Goal: Information Seeking & Learning: Learn about a topic

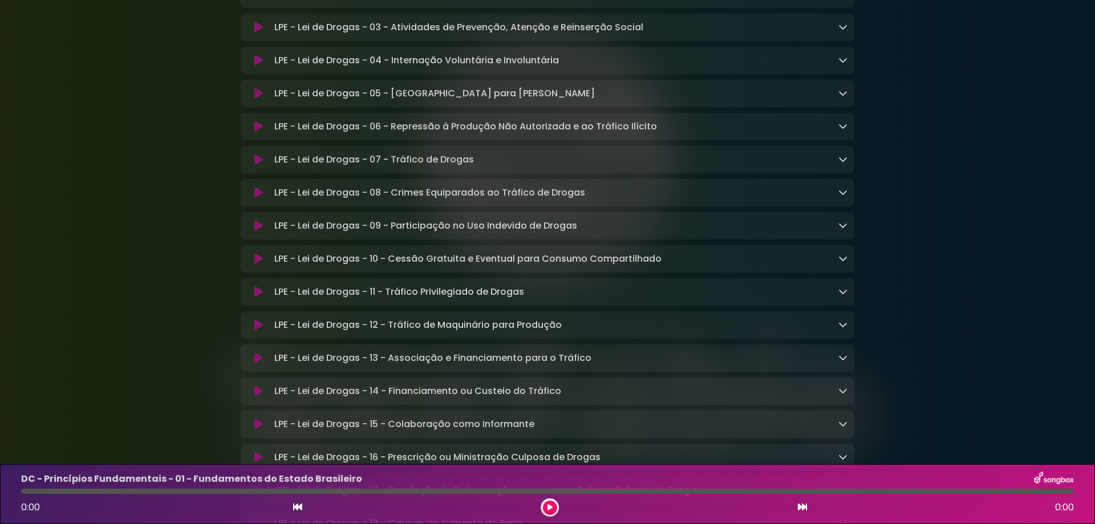
scroll to position [1749, 0]
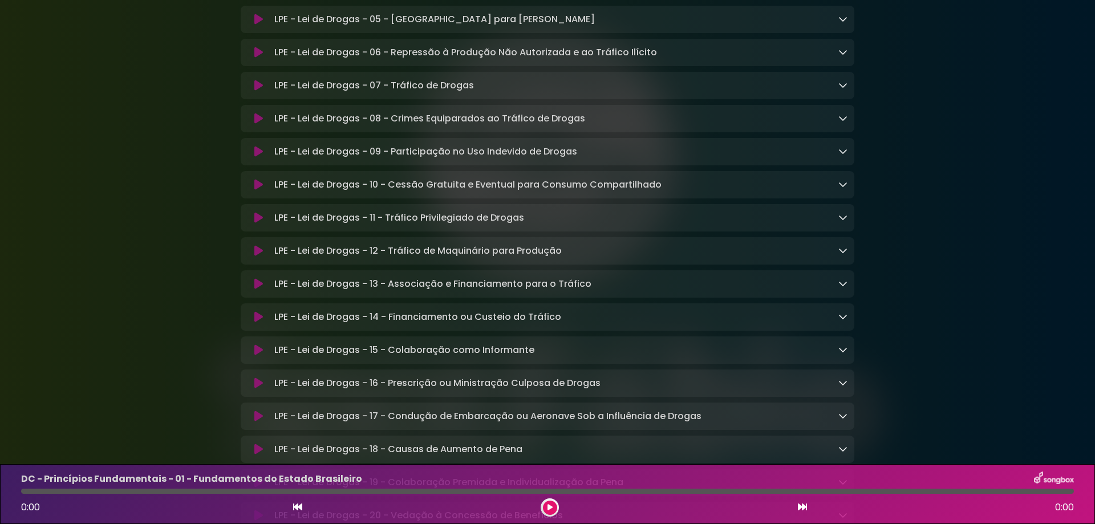
click at [505, 225] on p "LPE - Lei de Drogas - 11 - Tráfico Privilegiado de Drogas Loading Track..." at bounding box center [399, 218] width 250 height 14
click at [843, 222] on icon at bounding box center [842, 217] width 9 height 9
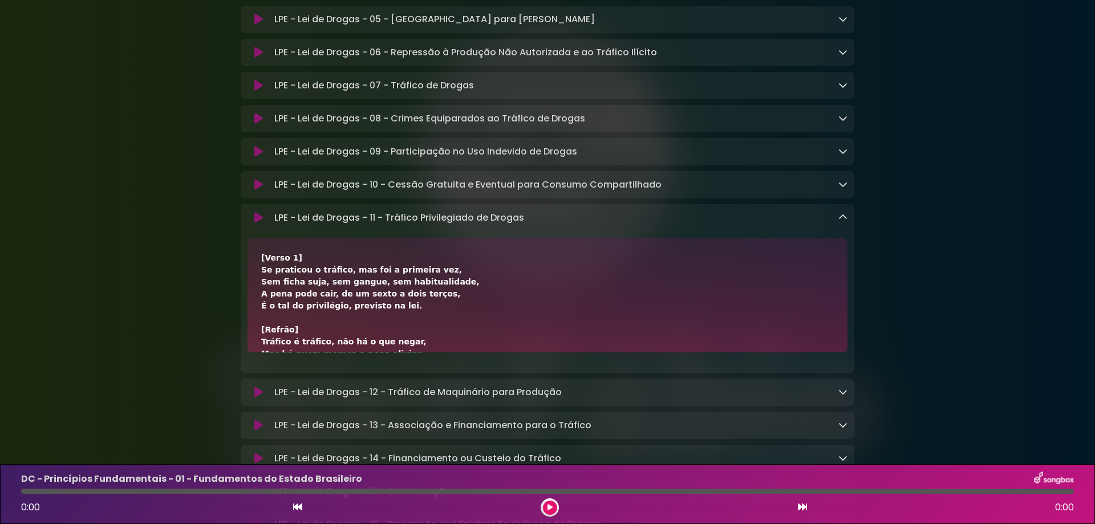
drag, startPoint x: 427, startPoint y: 250, endPoint x: 755, endPoint y: 244, distance: 328.5
click at [755, 225] on div "LPE - Lei de Drogas - 11 - Tráfico Privilegiado de Drogas Loading Track..." at bounding box center [559, 218] width 578 height 14
click at [841, 224] on link at bounding box center [842, 217] width 9 height 13
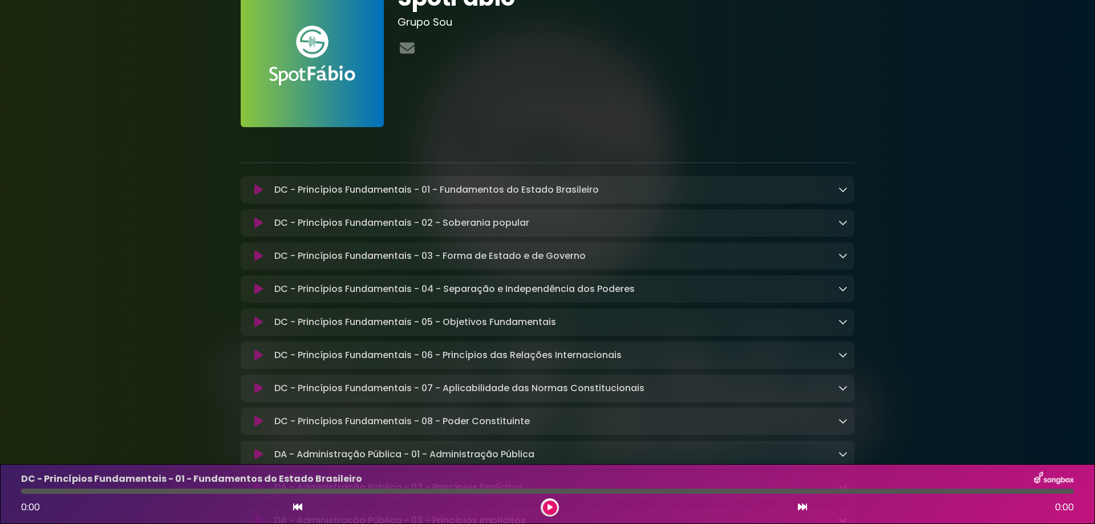
scroll to position [0, 0]
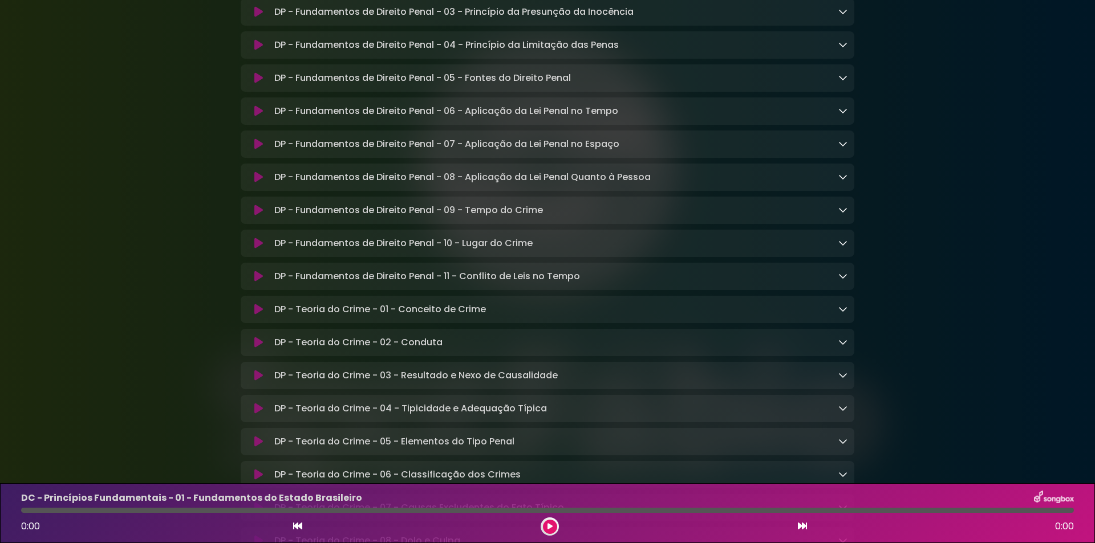
scroll to position [5778, 0]
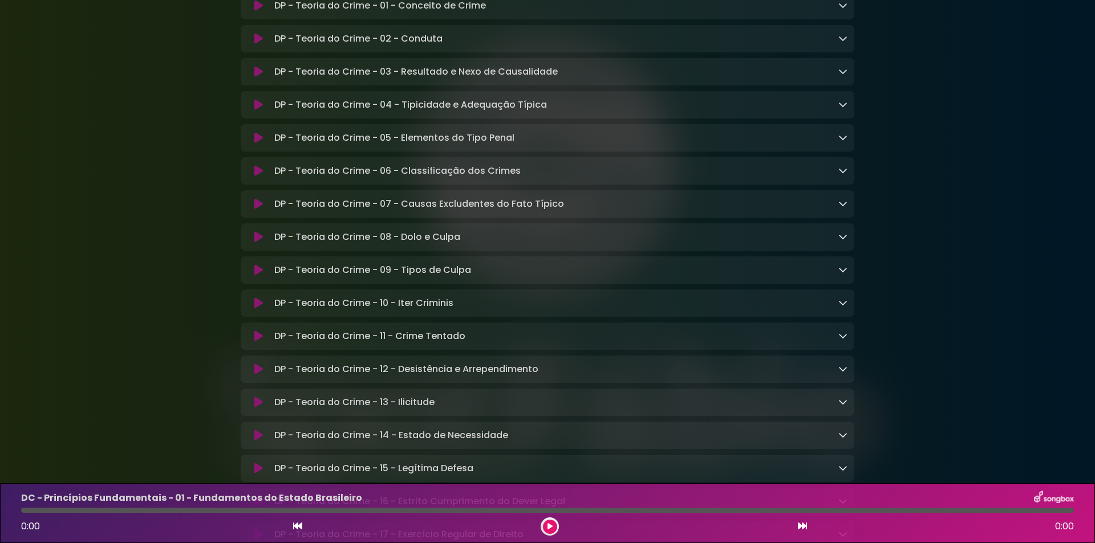
click at [393, 310] on p "DP - Teoria do Crime - 10 - Iter Criminis Loading Track..." at bounding box center [363, 304] width 179 height 14
click at [847, 307] on icon at bounding box center [842, 302] width 9 height 9
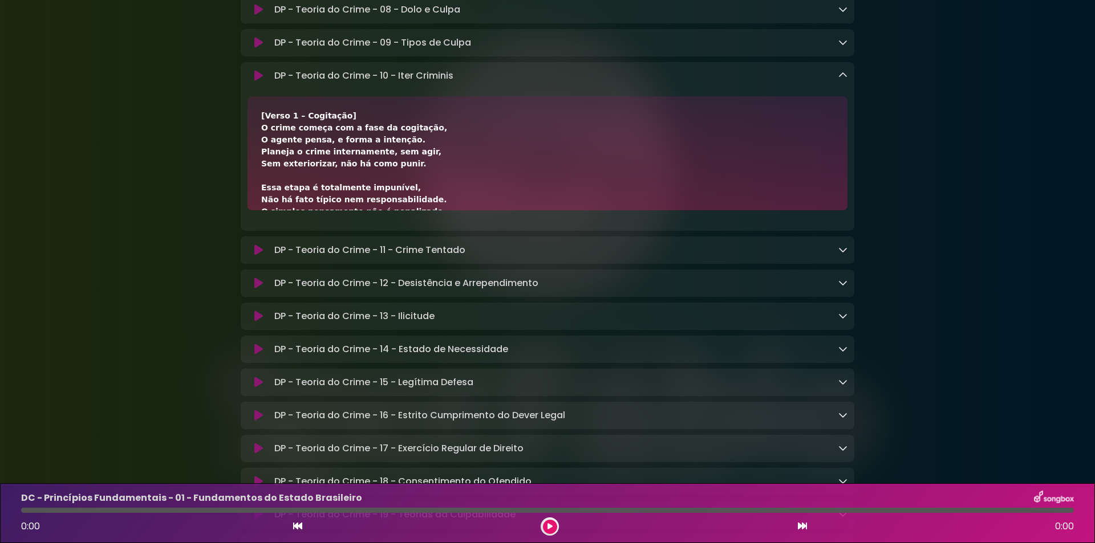
scroll to position [6007, 0]
drag, startPoint x: 261, startPoint y: 228, endPoint x: 320, endPoint y: 230, distance: 59.4
click at [320, 230] on div "[Verso 1 – Cogitação] O crime começa com a fase da cogitação, O agente pensa, e…" at bounding box center [547, 438] width 573 height 659
copy div "O crime começa"
drag, startPoint x: 372, startPoint y: 252, endPoint x: 411, endPoint y: 252, distance: 38.8
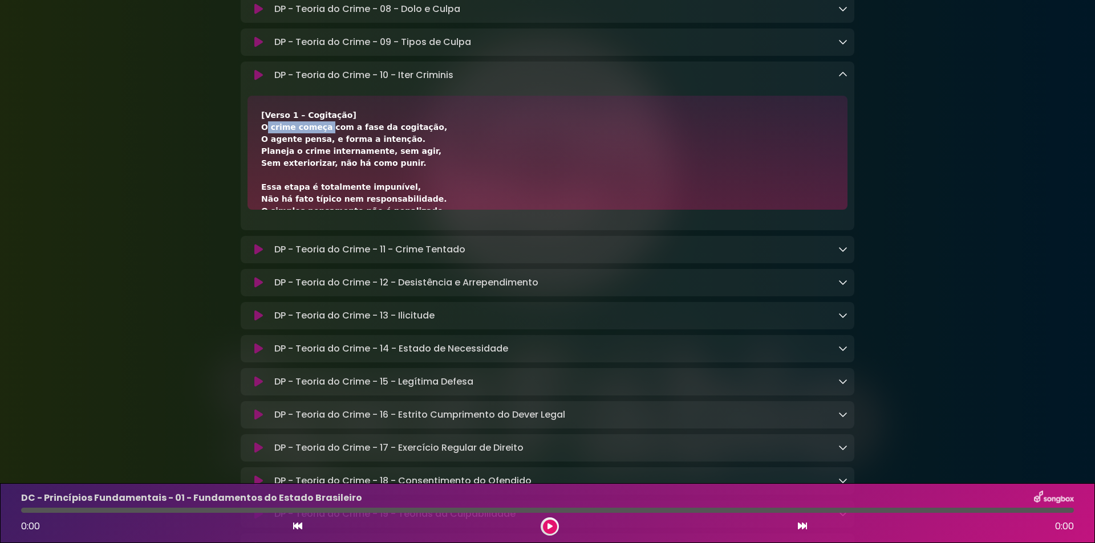
click at [411, 252] on div "[Verso 1 – Cogitação] O crime começa com a fase da cogitação, O agente pensa, e…" at bounding box center [547, 438] width 573 height 659
copy div "sem agir,"
click at [368, 259] on div "[Verso 1 – Cogitação] O crime começa com a fase da cogitação, O agente pensa, e…" at bounding box center [547, 438] width 573 height 659
drag, startPoint x: 316, startPoint y: 252, endPoint x: 415, endPoint y: 251, distance: 98.1
click at [415, 251] on div "[Verso 1 – Cogitação] O crime começa com a fase da cogitação, O agente pensa, e…" at bounding box center [547, 438] width 573 height 659
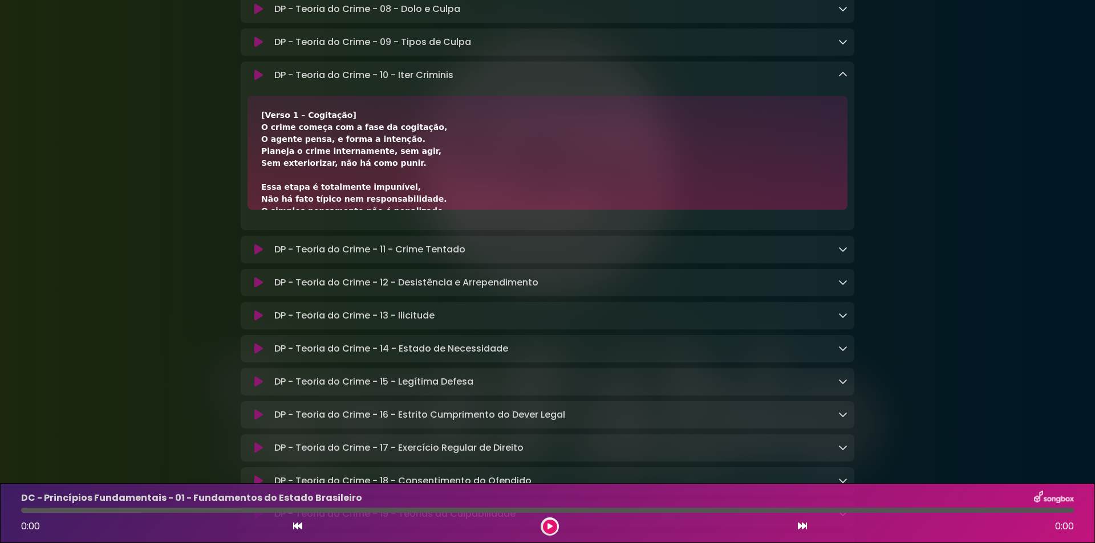
copy div "internamente, sem agir,"
drag, startPoint x: 279, startPoint y: 265, endPoint x: 405, endPoint y: 270, distance: 126.1
click at [405, 270] on div "[Verso 1 – Cogitação] O crime começa com a fase da cogitação, O agente pensa, e…" at bounding box center [547, 438] width 573 height 659
copy div "exteriorizar, não há como punir."
drag, startPoint x: 258, startPoint y: 227, endPoint x: 319, endPoint y: 233, distance: 61.3
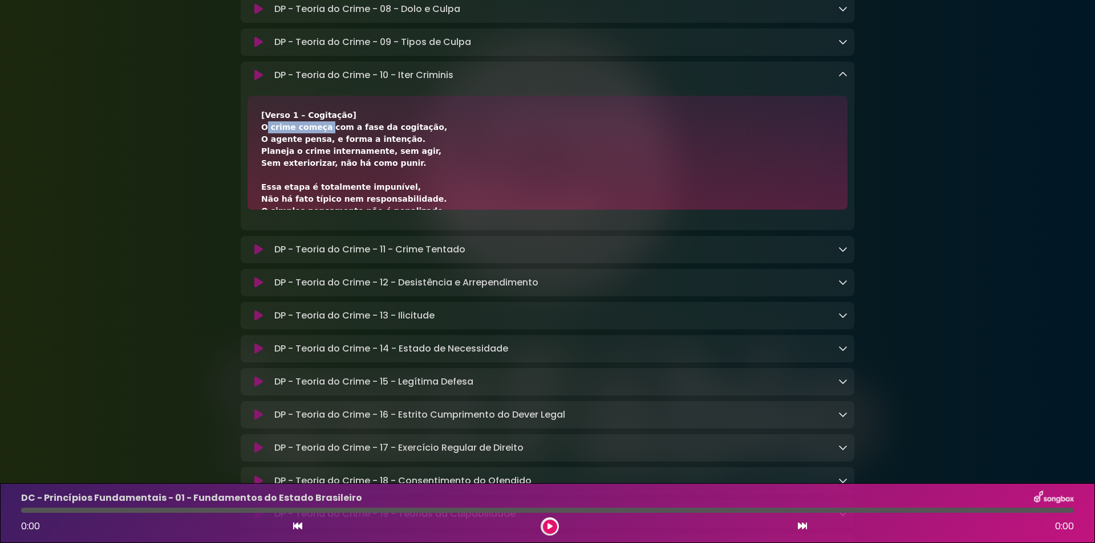
click at [319, 210] on div "[Verso 1 – Cogitação] O crime começa com a fase da cogitação, O agente pensa, e…" at bounding box center [547, 153] width 600 height 114
copy div "O crime começa"
drag, startPoint x: 324, startPoint y: 228, endPoint x: 415, endPoint y: 232, distance: 90.7
click at [415, 232] on div "[Verso 1 – Cogitação] O crime começa com a fase da cogitação, O agente pensa, e…" at bounding box center [547, 438] width 573 height 659
copy div "om a fase da cogitação,"
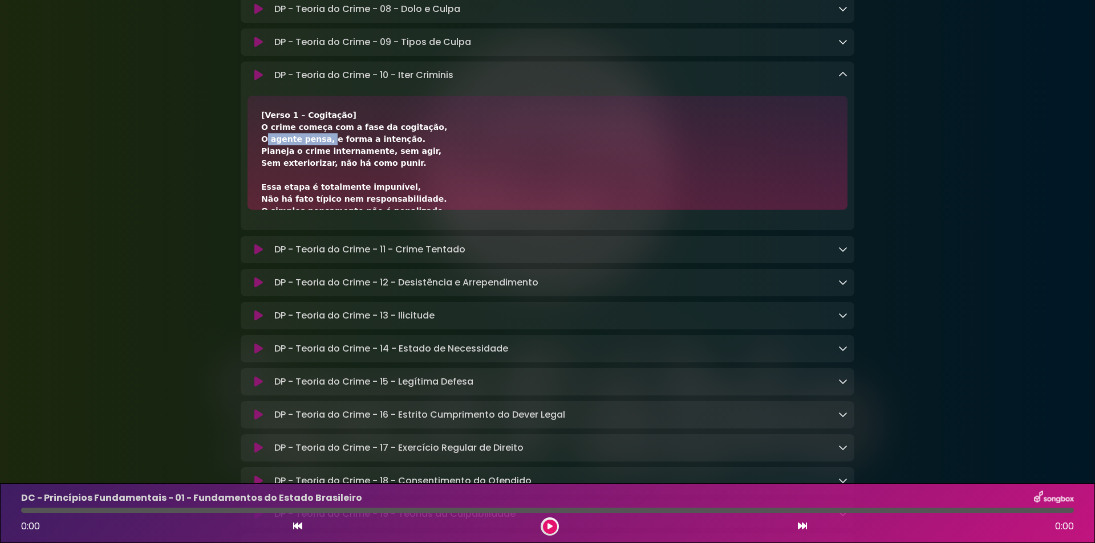
drag, startPoint x: 253, startPoint y: 244, endPoint x: 320, endPoint y: 241, distance: 66.8
click at [320, 210] on div "[Verso 1 – Cogitação] O crime começa com a fase da cogitação, O agente pensa, e…" at bounding box center [547, 153] width 600 height 114
copy div "O agente pensa,"
drag, startPoint x: 322, startPoint y: 241, endPoint x: 401, endPoint y: 241, distance: 78.7
click at [401, 241] on div "[Verso 1 – Cogitação] O crime começa com a fase da cogitação, O agente pensa, e…" at bounding box center [547, 438] width 573 height 659
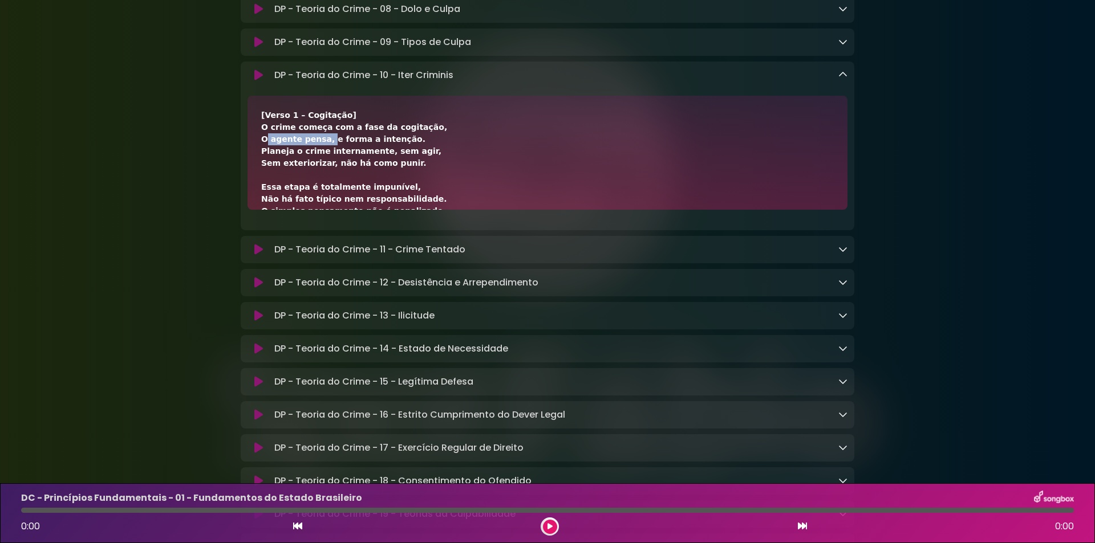
copy div "e forma a intenção."
drag, startPoint x: 258, startPoint y: 253, endPoint x: 368, endPoint y: 257, distance: 110.7
click at [368, 210] on div "[Verso 1 – Cogitação] O crime começa com a fase da cogitação, O agente pensa, e…" at bounding box center [547, 153] width 600 height 114
copy div "Planeja o crime internamente,"
drag, startPoint x: 371, startPoint y: 251, endPoint x: 404, endPoint y: 249, distance: 33.2
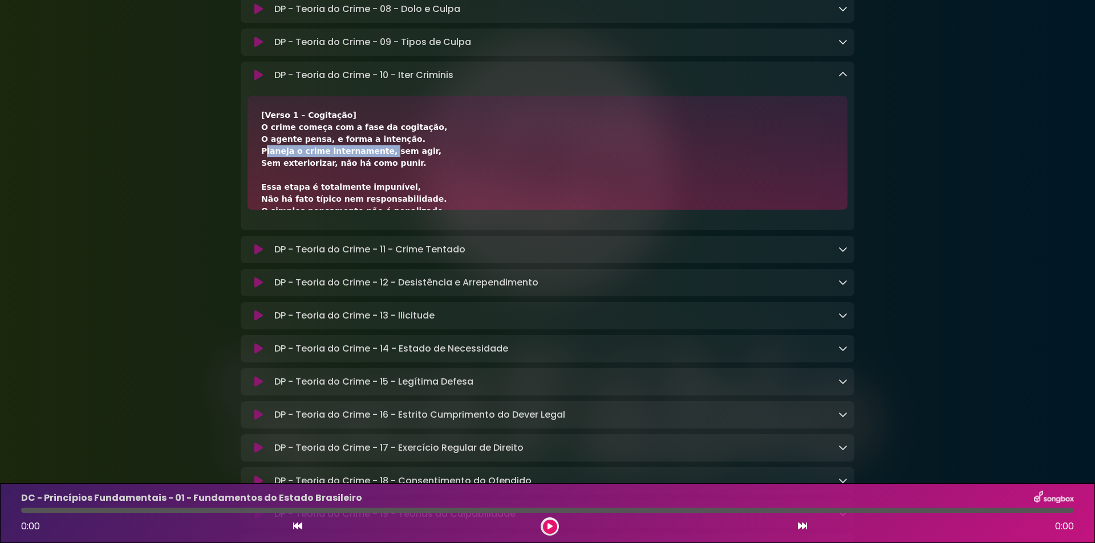
click at [404, 249] on div "[Verso 1 – Cogitação] O crime começa com a fase da cogitação, O agente pensa, e…" at bounding box center [547, 438] width 573 height 659
copy div "sem agir,"
drag, startPoint x: 259, startPoint y: 262, endPoint x: 320, endPoint y: 268, distance: 61.9
click at [320, 210] on div "[Verso 1 – Cogitação] O crime começa com a fase da cogitação, O agente pensa, e…" at bounding box center [547, 153] width 600 height 114
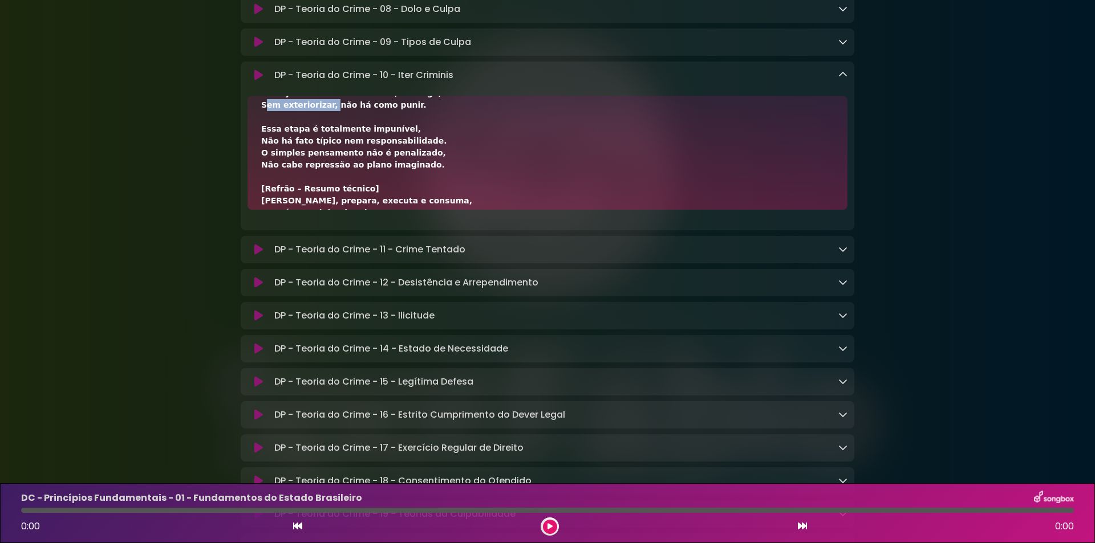
scroll to position [0, 0]
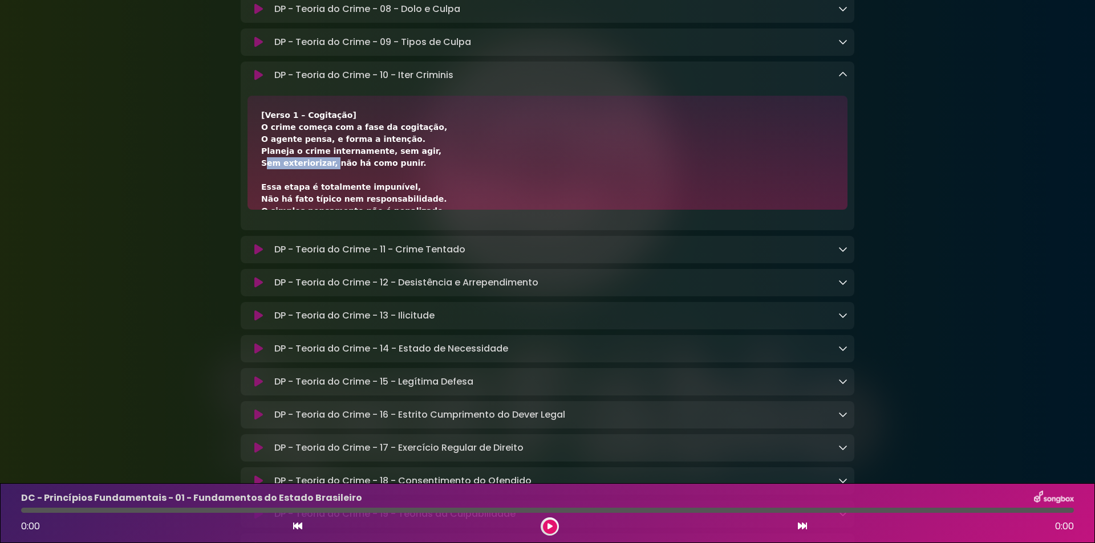
drag, startPoint x: 323, startPoint y: 266, endPoint x: 399, endPoint y: 269, distance: 75.9
click at [399, 269] on div "[Verso 1 – Cogitação] O crime começa com a fase da cogitação, O agente pensa, e…" at bounding box center [547, 438] width 573 height 659
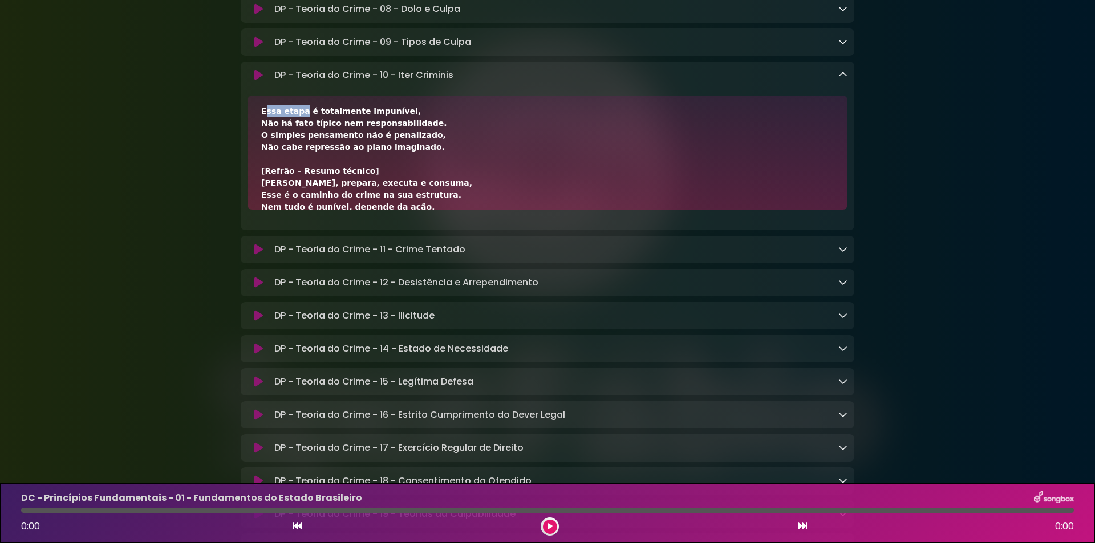
drag, startPoint x: 258, startPoint y: 213, endPoint x: 297, endPoint y: 214, distance: 38.8
click at [297, 210] on div "[Verso 1 – Cogitação] O crime começa com a fase da cogitação, O agente pensa, e…" at bounding box center [547, 153] width 600 height 114
click at [299, 215] on div "[Verso 1 – Cogitação] O crime começa com a fase da cogitação, O agente pensa, e…" at bounding box center [547, 363] width 573 height 659
drag, startPoint x: 298, startPoint y: 213, endPoint x: 249, endPoint y: 213, distance: 49.6
click at [249, 210] on div "[Verso 1 – Cogitação] O crime começa com a fase da cogitação, O agente pensa, e…" at bounding box center [547, 153] width 600 height 114
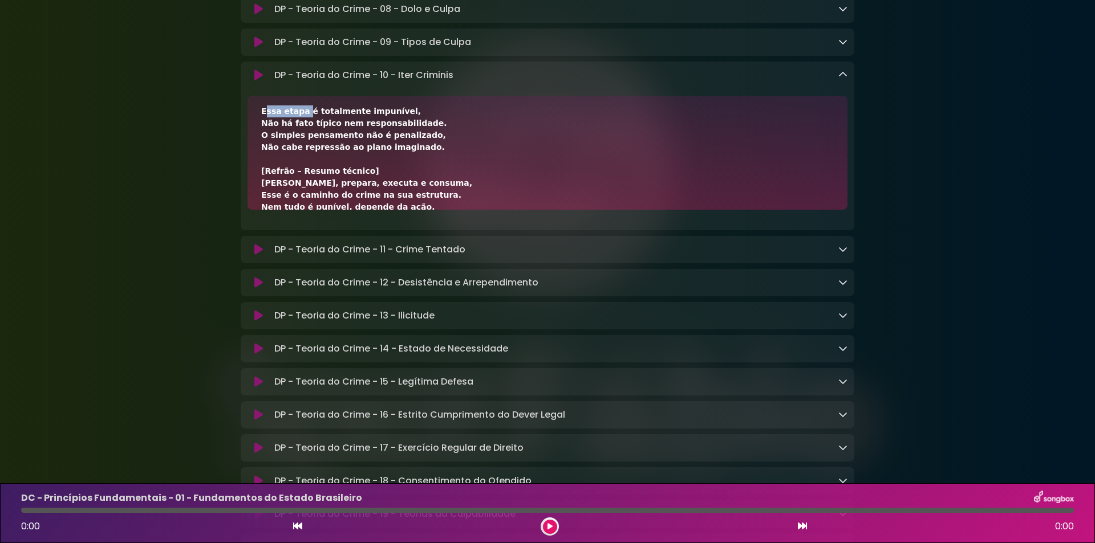
drag, startPoint x: 302, startPoint y: 210, endPoint x: 404, endPoint y: 209, distance: 102.1
click at [404, 209] on div "[Verso 1 – Cogitação] O crime começa com a fase da cogitação, O agente pensa, e…" at bounding box center [547, 363] width 573 height 659
drag, startPoint x: 262, startPoint y: 225, endPoint x: 328, endPoint y: 227, distance: 65.6
click at [328, 227] on div "[Verso 1 – Cogitação] O crime começa com a fase da cogitação, O agente pensa, e…" at bounding box center [547, 363] width 573 height 659
click at [416, 228] on div "[Verso 1 – Cogitação] O crime começa com a fase da cogitação, O agente pensa, e…" at bounding box center [547, 363] width 573 height 659
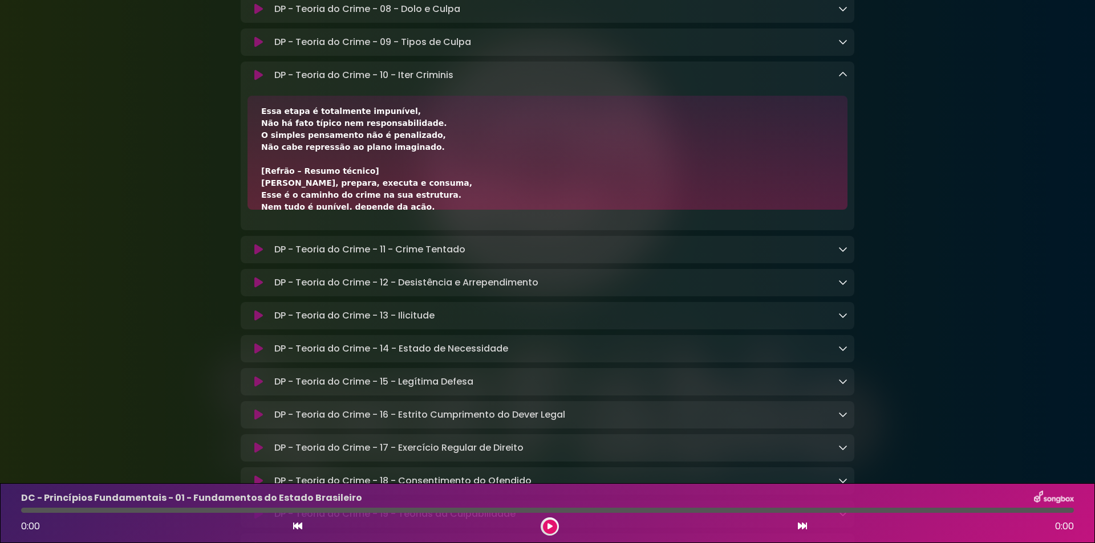
drag, startPoint x: 420, startPoint y: 224, endPoint x: 329, endPoint y: 225, distance: 90.7
click at [329, 225] on div "[Verso 1 – Cogitação] O crime começa com a fase da cogitação, O agente pensa, e…" at bounding box center [547, 363] width 573 height 659
drag, startPoint x: 259, startPoint y: 236, endPoint x: 343, endPoint y: 237, distance: 83.3
click at [343, 210] on div "[Verso 1 – Cogitação] O crime começa com a fase da cogitação, O agente pensa, e…" at bounding box center [547, 153] width 600 height 114
click at [354, 238] on div "[Verso 1 – Cogitação] O crime começa com a fase da cogitação, O agente pensa, e…" at bounding box center [547, 363] width 573 height 659
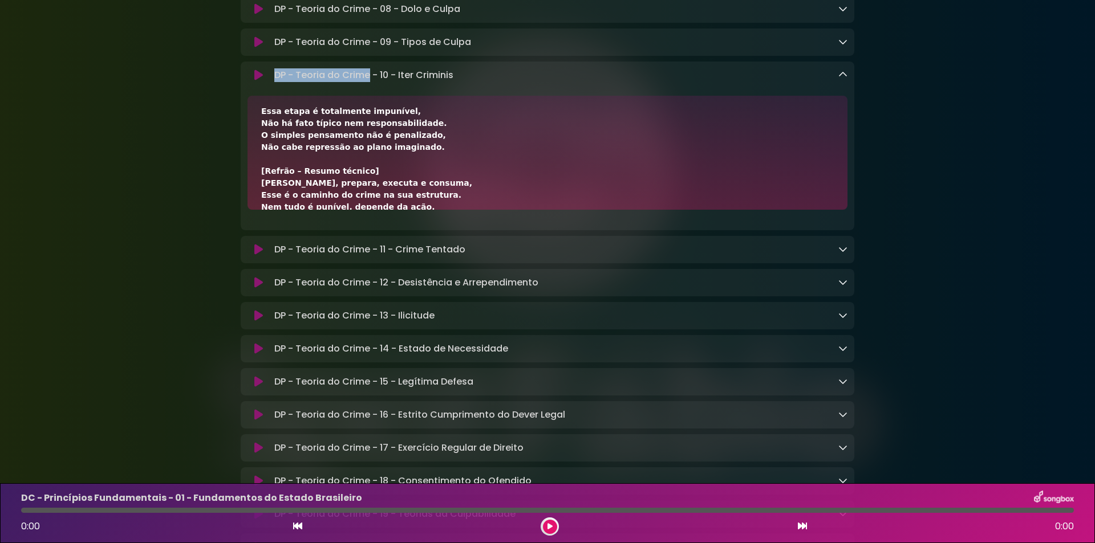
drag, startPoint x: 275, startPoint y: 174, endPoint x: 370, endPoint y: 173, distance: 95.2
click at [370, 82] on p "DP - Teoria do Crime - 10 - Iter Criminis Loading Track..." at bounding box center [363, 75] width 179 height 14
click at [254, 81] on icon at bounding box center [258, 75] width 9 height 11
click at [840, 82] on div "DP - Teoria do Crime - 10 - Iter Criminis Loading Track..." at bounding box center [559, 75] width 578 height 14
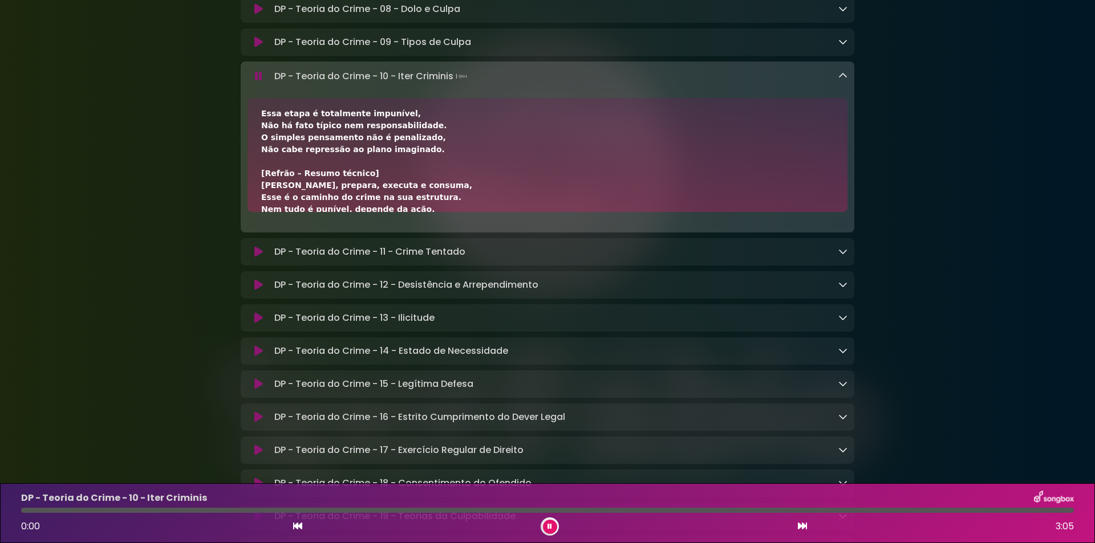
click at [843, 80] on icon at bounding box center [842, 75] width 9 height 9
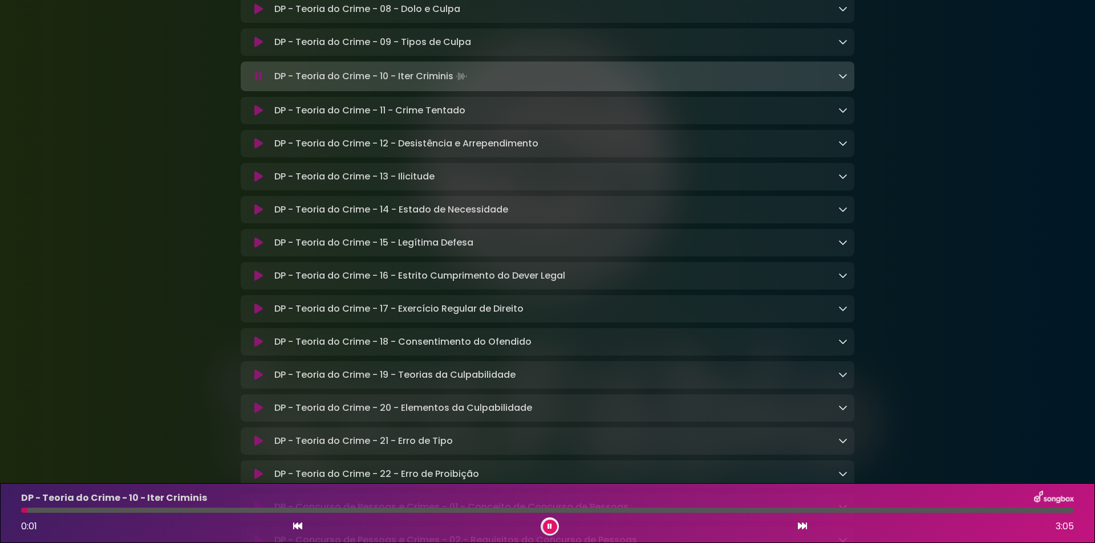
click at [248, 82] on button at bounding box center [258, 76] width 22 height 11
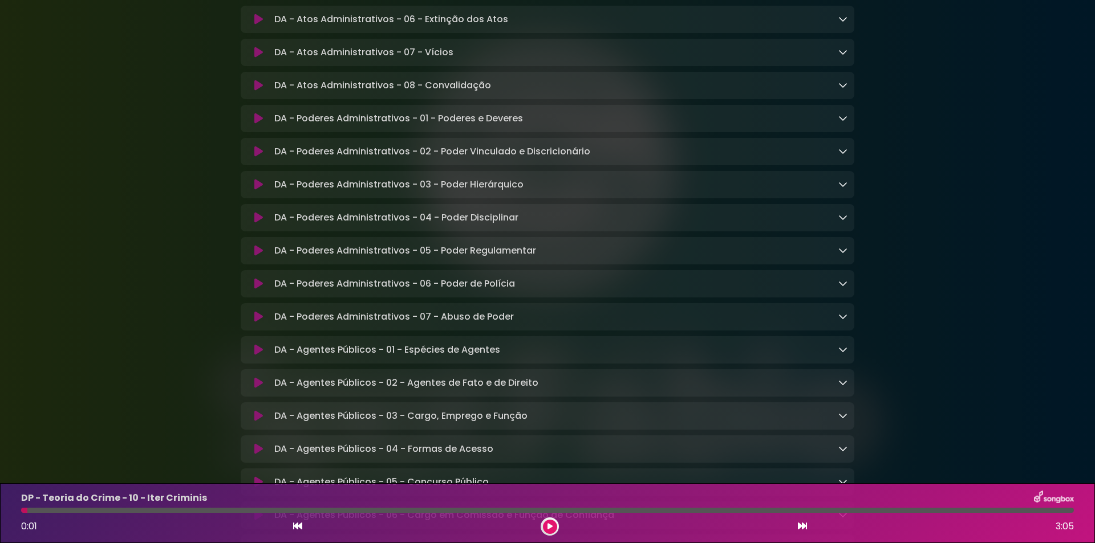
scroll to position [1065, 0]
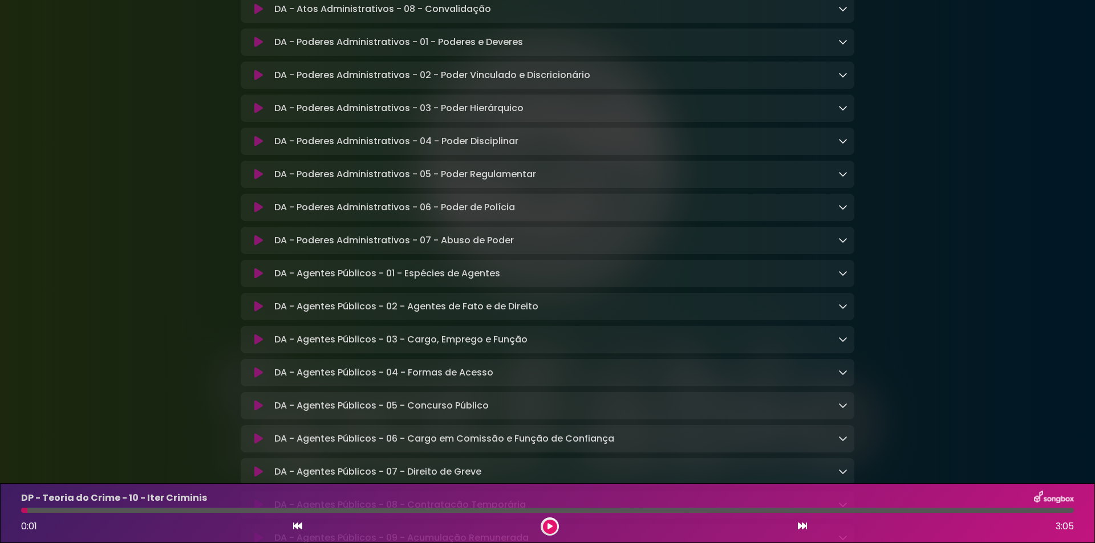
click at [437, 314] on p "DA - Agentes Públicos - 02 - Agentes de Fato e de Direito Loading Track..." at bounding box center [406, 307] width 264 height 14
click at [255, 313] on icon at bounding box center [258, 306] width 9 height 11
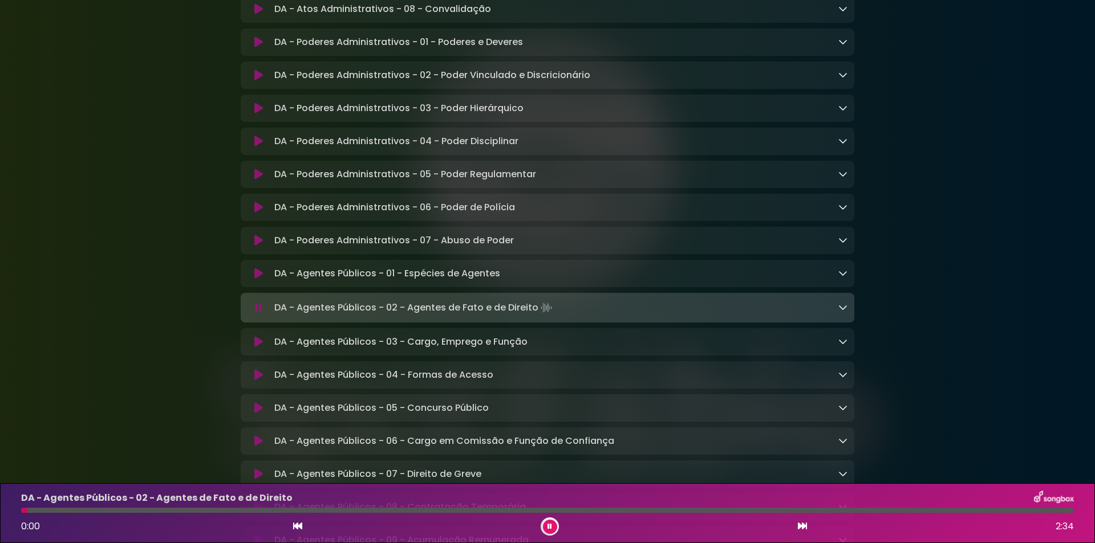
click at [258, 314] on icon at bounding box center [258, 307] width 7 height 11
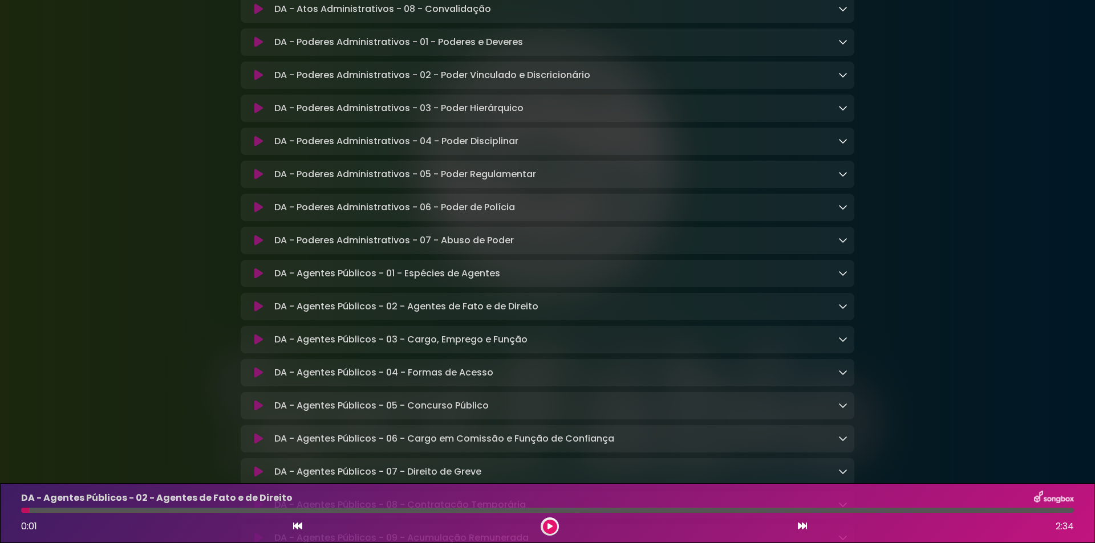
drag, startPoint x: 29, startPoint y: 512, endPoint x: 0, endPoint y: 511, distance: 28.5
click at [0, 511] on div "DA - Agentes Públicos - 02 - Agentes de Fato e de Direito 0:01 2:34" at bounding box center [547, 514] width 1095 height 60
drag, startPoint x: 21, startPoint y: 511, endPoint x: 0, endPoint y: 513, distance: 21.2
click at [0, 513] on div "DA - Agentes Públicos - 02 - Agentes de Fato e de Direito 0:01 2:34" at bounding box center [547, 514] width 1095 height 60
click at [265, 313] on button at bounding box center [258, 306] width 22 height 11
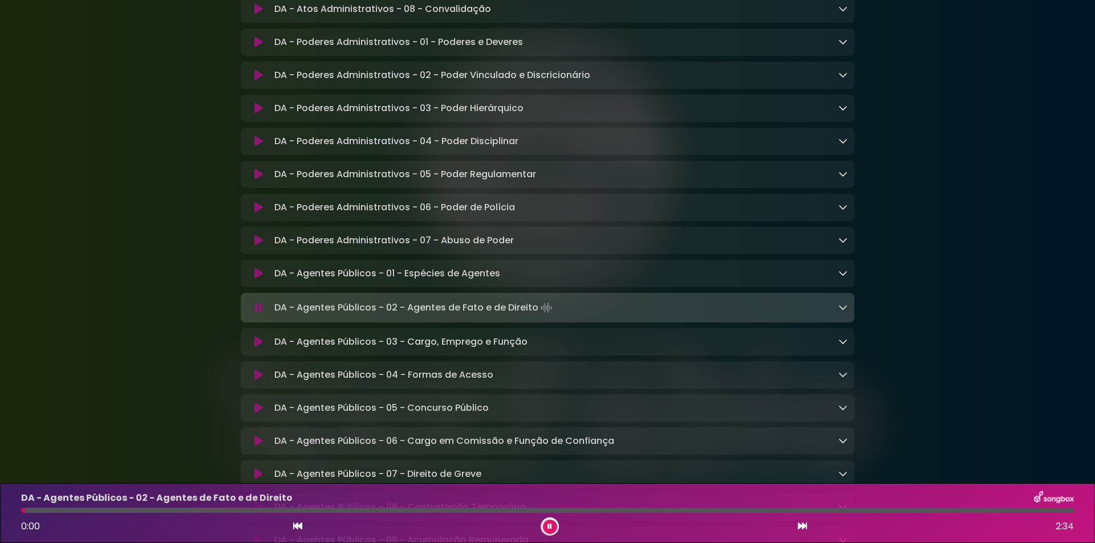
click at [255, 314] on icon at bounding box center [258, 307] width 7 height 11
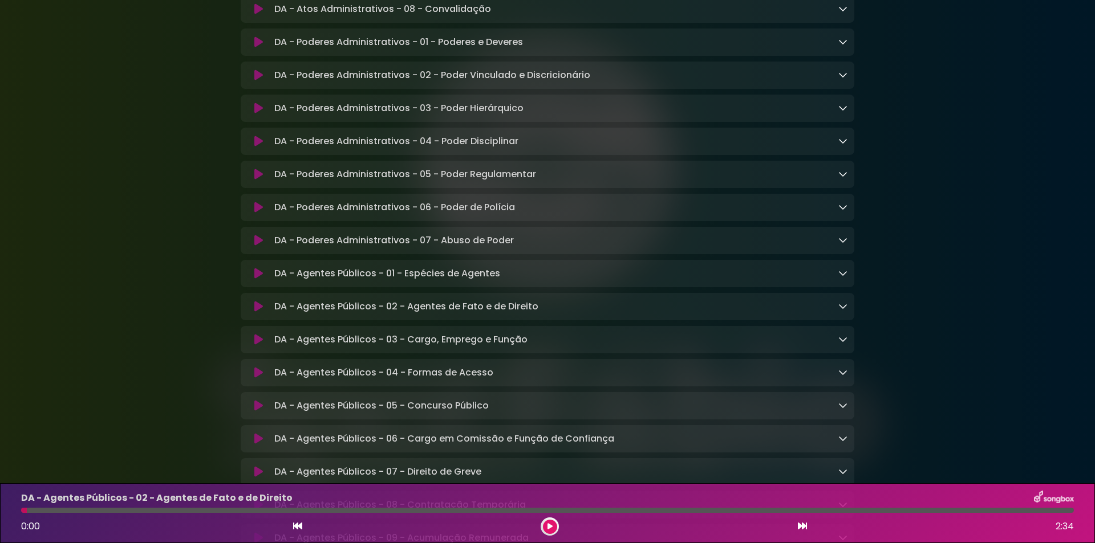
click at [258, 279] on icon at bounding box center [258, 273] width 9 height 11
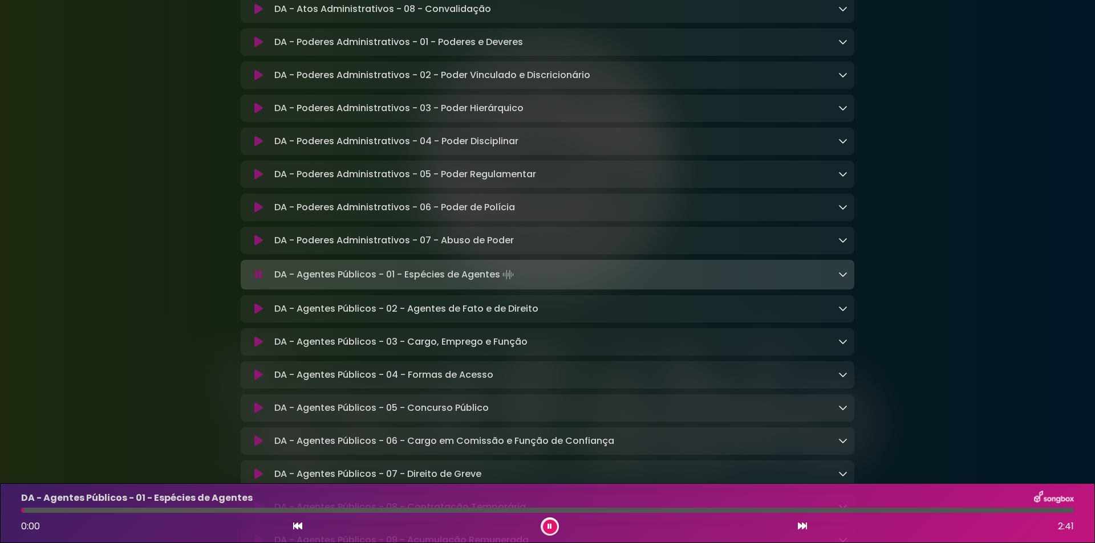
click at [258, 281] on icon at bounding box center [258, 274] width 7 height 11
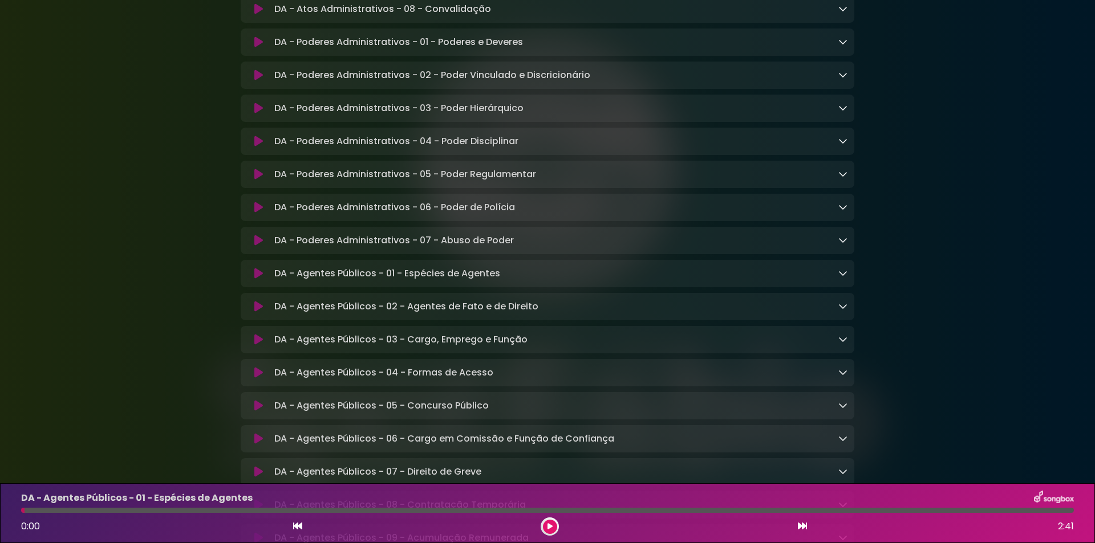
click at [261, 313] on icon at bounding box center [258, 306] width 9 height 11
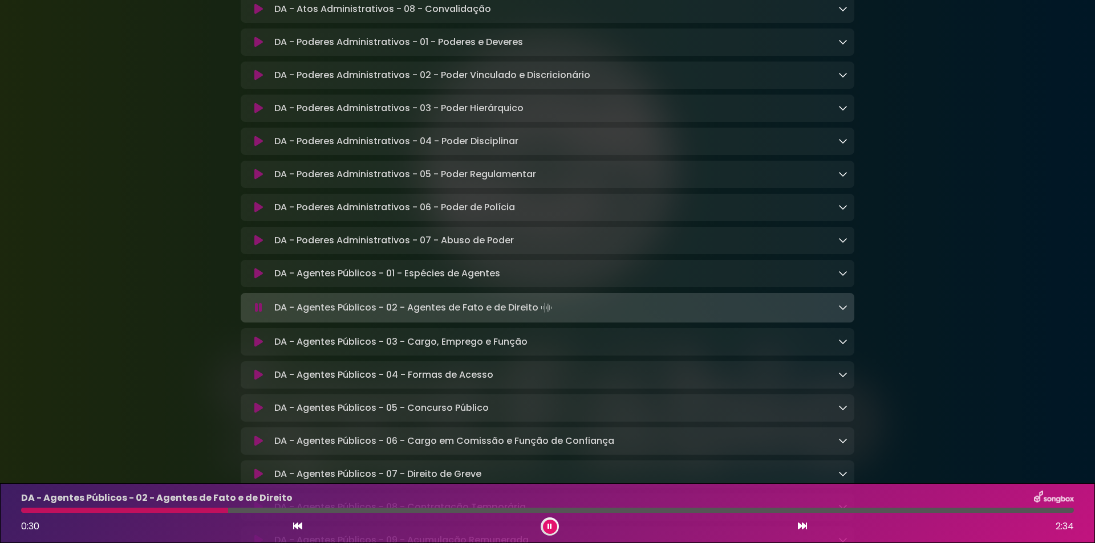
click at [549, 525] on icon at bounding box center [549, 527] width 7 height 8
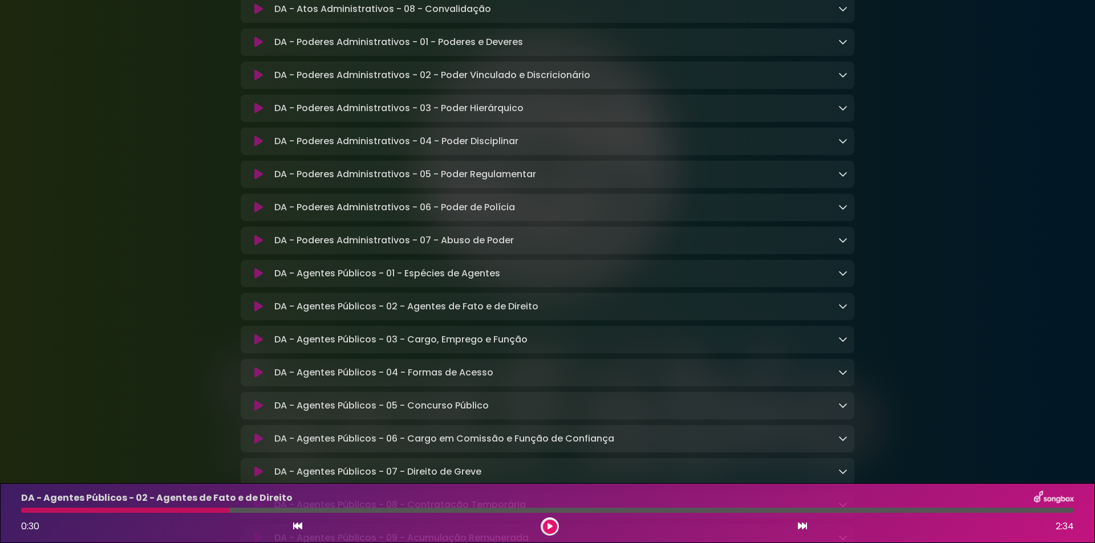
drag, startPoint x: 88, startPoint y: 323, endPoint x: 99, endPoint y: 320, distance: 11.9
drag, startPoint x: 272, startPoint y: 325, endPoint x: 555, endPoint y: 322, distance: 283.4
click at [555, 314] on div "DA - Agentes Públicos - 02 - Agentes de Fato e de Direito Loading Track..." at bounding box center [559, 307] width 578 height 14
click at [845, 311] on icon at bounding box center [842, 306] width 9 height 9
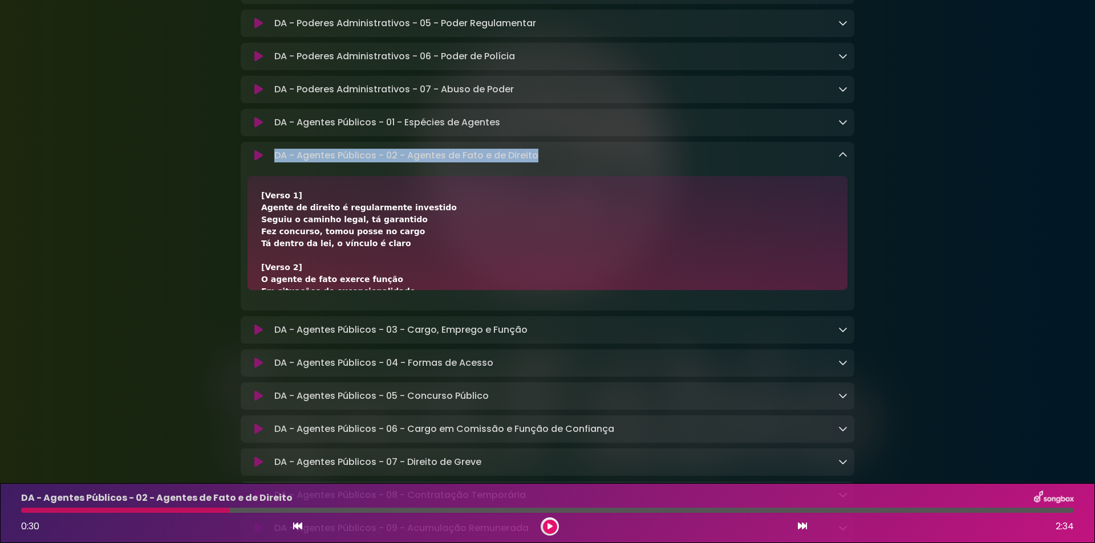
scroll to position [1216, 0]
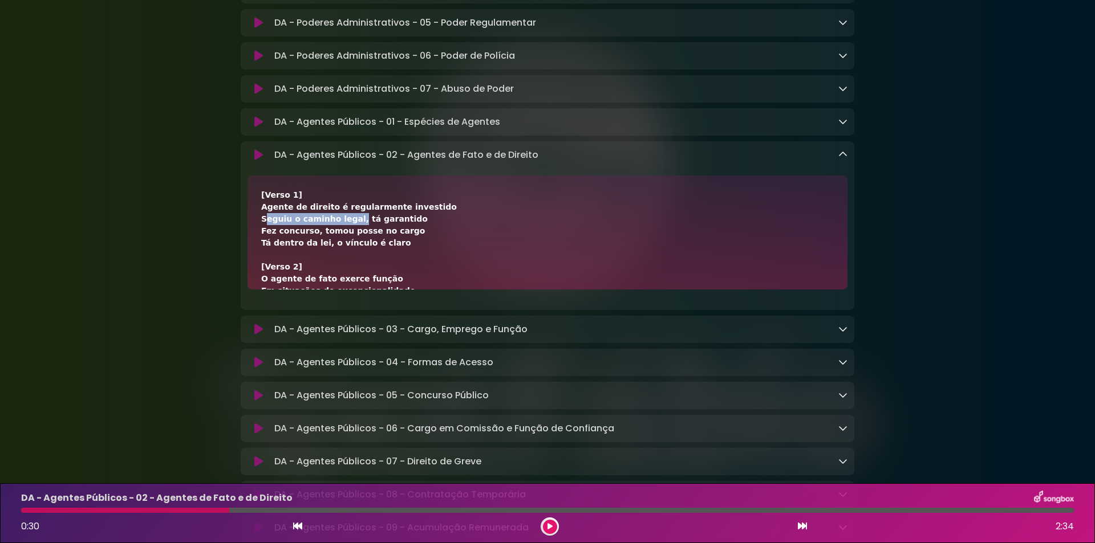
drag, startPoint x: 258, startPoint y: 237, endPoint x: 346, endPoint y: 239, distance: 87.8
click at [346, 239] on div "[Verso 1] Agente de direito é regularmente investido Seguiu o caminho legal, tá…" at bounding box center [547, 233] width 600 height 114
drag, startPoint x: 290, startPoint y: 254, endPoint x: 310, endPoint y: 253, distance: 20.0
click at [310, 253] on div "[Verso 1] Agente de direito é regularmente investido Seguiu o caminho legal, tá…" at bounding box center [547, 233] width 600 height 114
drag, startPoint x: 315, startPoint y: 252, endPoint x: 361, endPoint y: 256, distance: 46.4
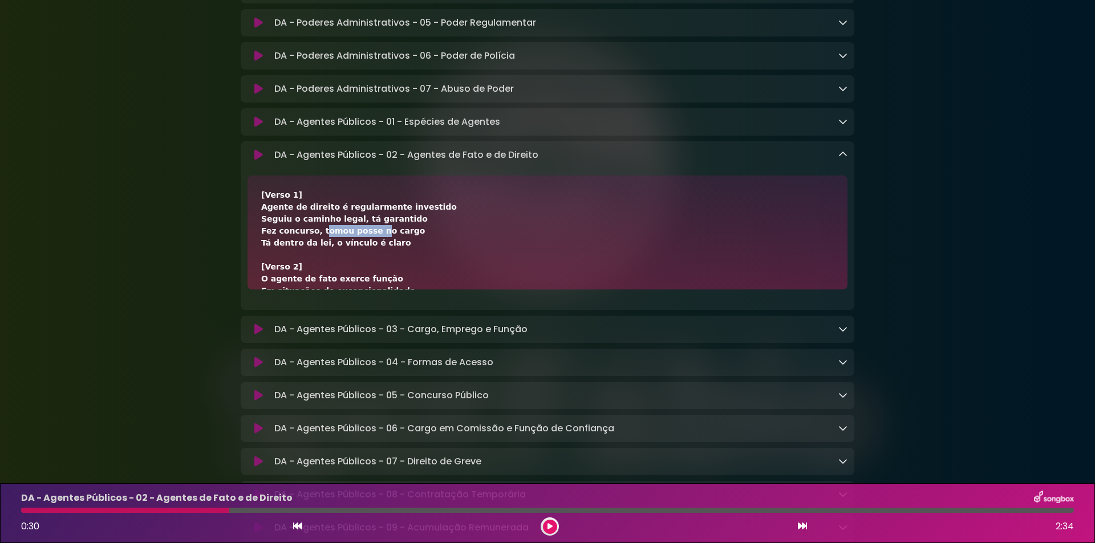
click at [361, 256] on div "[Verso 1] Agente de direito é regularmente investido Seguiu o caminho legal, tá…" at bounding box center [547, 422] width 573 height 467
click at [421, 250] on div "[Verso 1] Agente de direito é regularmente investido Seguiu o caminho legal, tá…" at bounding box center [547, 422] width 573 height 467
drag, startPoint x: 405, startPoint y: 250, endPoint x: 361, endPoint y: 254, distance: 44.7
click at [361, 254] on div "[Verso 1] Agente de direito é regularmente investido Seguiu o caminho legal, tá…" at bounding box center [547, 422] width 573 height 467
drag, startPoint x: 260, startPoint y: 264, endPoint x: 316, endPoint y: 269, distance: 56.6
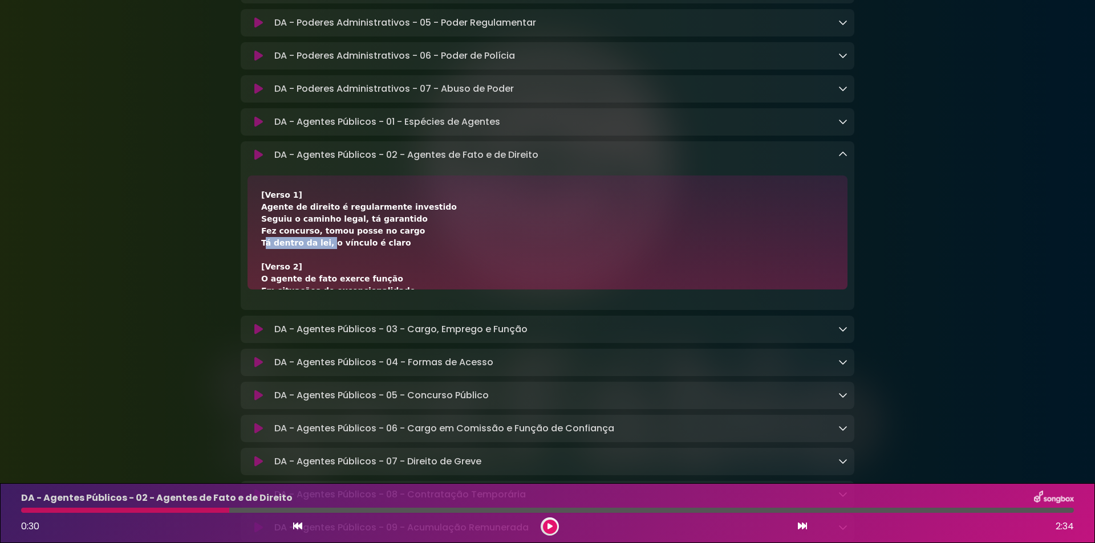
click at [318, 267] on div "[Verso 1] Agente de direito é regularmente investido Seguiu o caminho legal, tá…" at bounding box center [547, 233] width 600 height 114
drag, startPoint x: 321, startPoint y: 266, endPoint x: 427, endPoint y: 264, distance: 105.5
click at [427, 264] on div "[Verso 1] Agente de direito é regularmente investido Seguiu o caminho legal, tá…" at bounding box center [547, 422] width 573 height 467
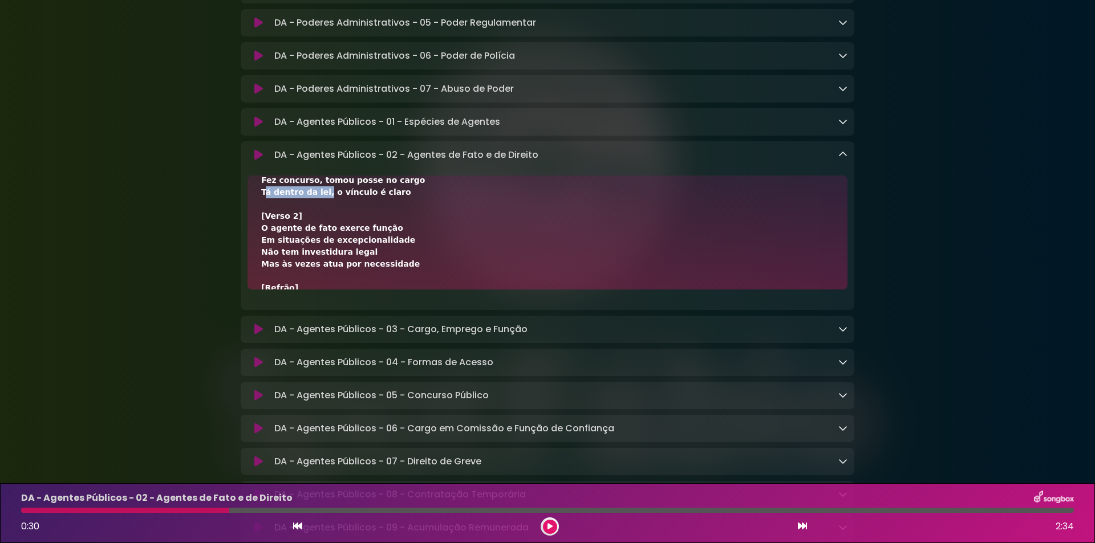
scroll to position [76, 0]
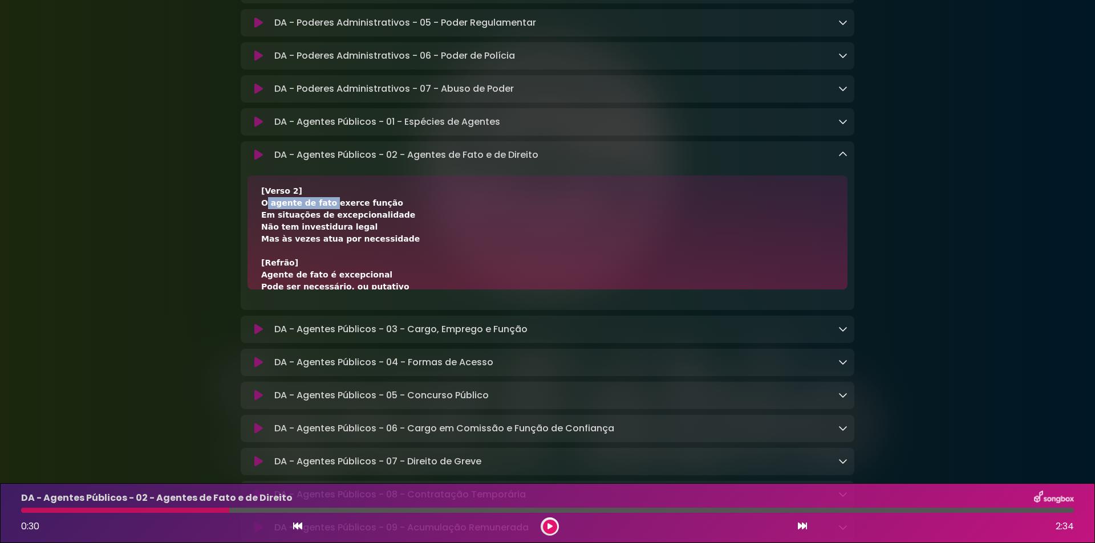
drag, startPoint x: 258, startPoint y: 224, endPoint x: 321, endPoint y: 225, distance: 62.8
click at [321, 225] on div "[Verso 1] Agente de direito é regularmente investido Seguiu o caminho legal, tá…" at bounding box center [547, 233] width 600 height 114
drag, startPoint x: 326, startPoint y: 222, endPoint x: 407, endPoint y: 223, distance: 81.0
click at [407, 223] on div "[Verso 1] Agente de direito é regularmente investido Seguiu o caminho legal, tá…" at bounding box center [547, 346] width 573 height 467
drag, startPoint x: 261, startPoint y: 232, endPoint x: 309, endPoint y: 236, distance: 48.6
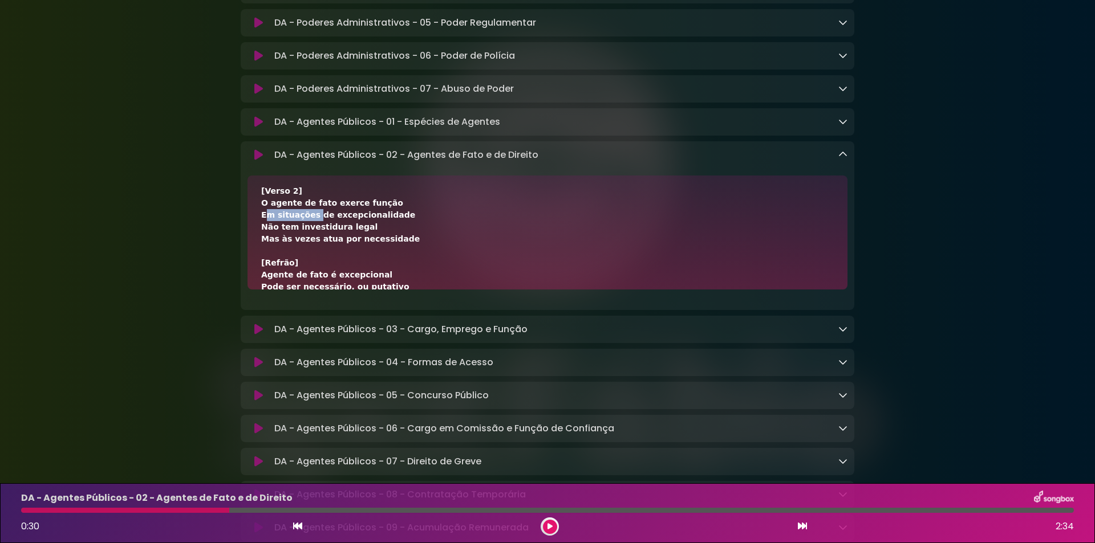
click at [309, 236] on div "[Verso 1] Agente de direito é regularmente investido Seguiu o caminho legal, tá…" at bounding box center [547, 233] width 600 height 114
click at [254, 161] on icon at bounding box center [258, 154] width 9 height 11
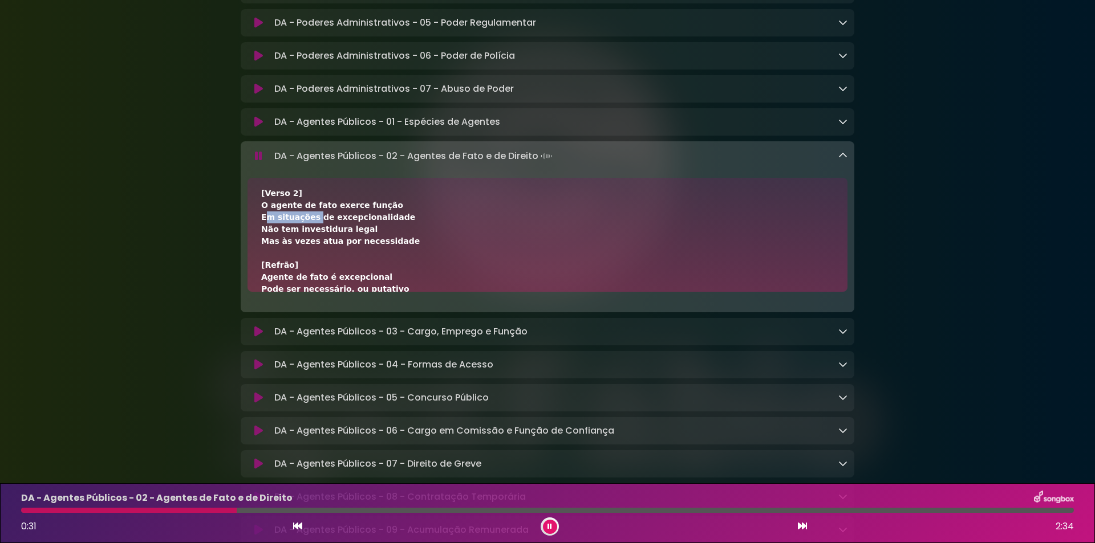
click at [258, 162] on icon at bounding box center [258, 156] width 7 height 11
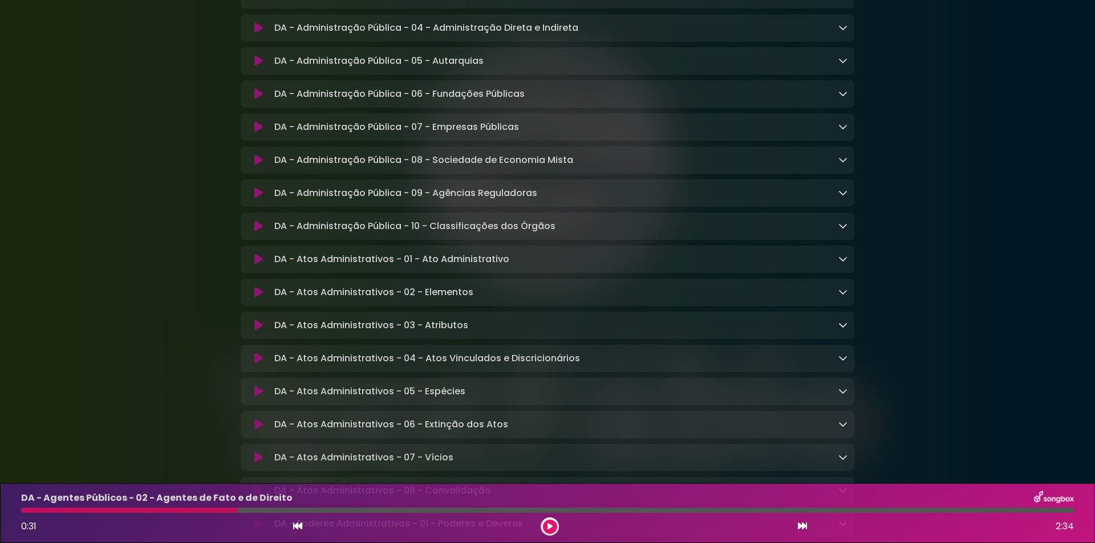
scroll to position [608, 0]
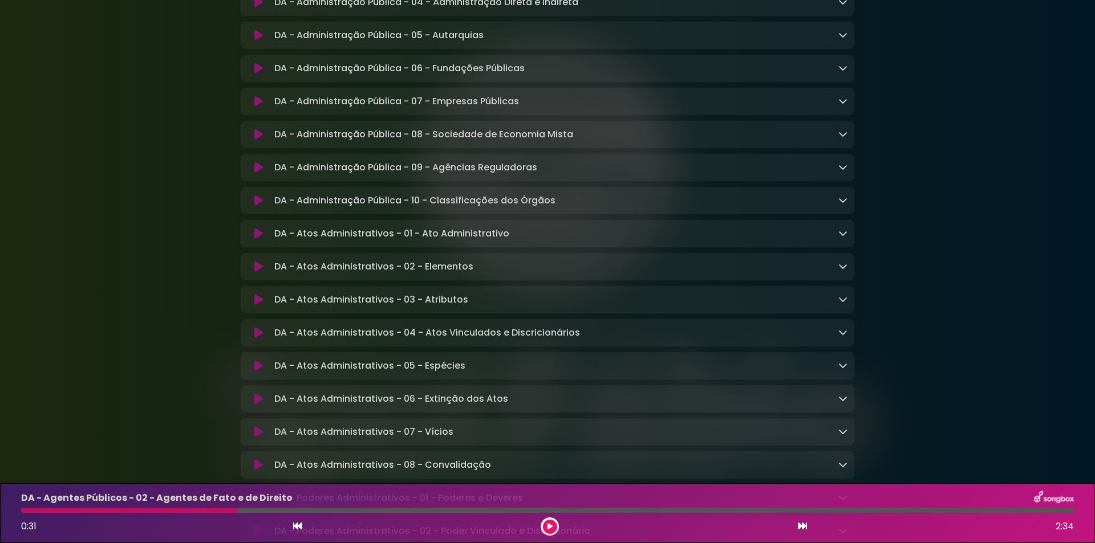
click at [255, 240] on icon at bounding box center [258, 233] width 9 height 11
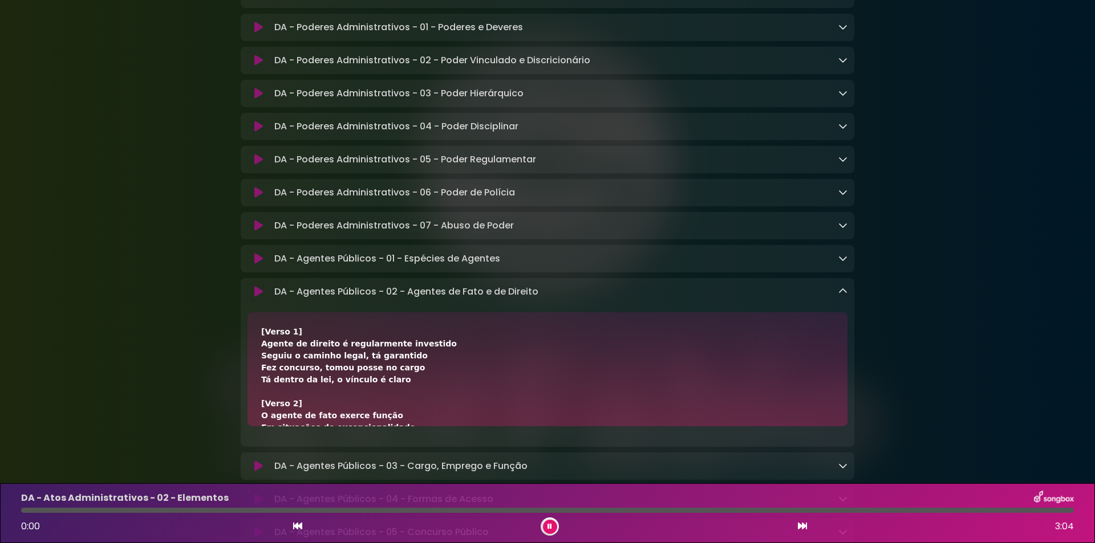
scroll to position [1083, 0]
click at [550, 528] on icon at bounding box center [549, 527] width 7 height 8
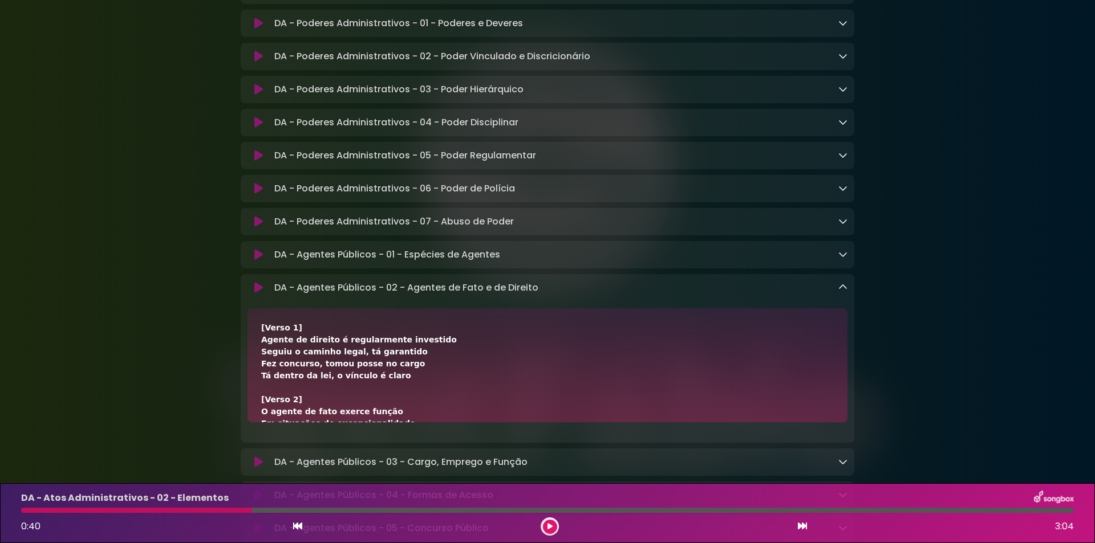
scroll to position [1082, 0]
click at [841, 294] on icon at bounding box center [842, 289] width 9 height 9
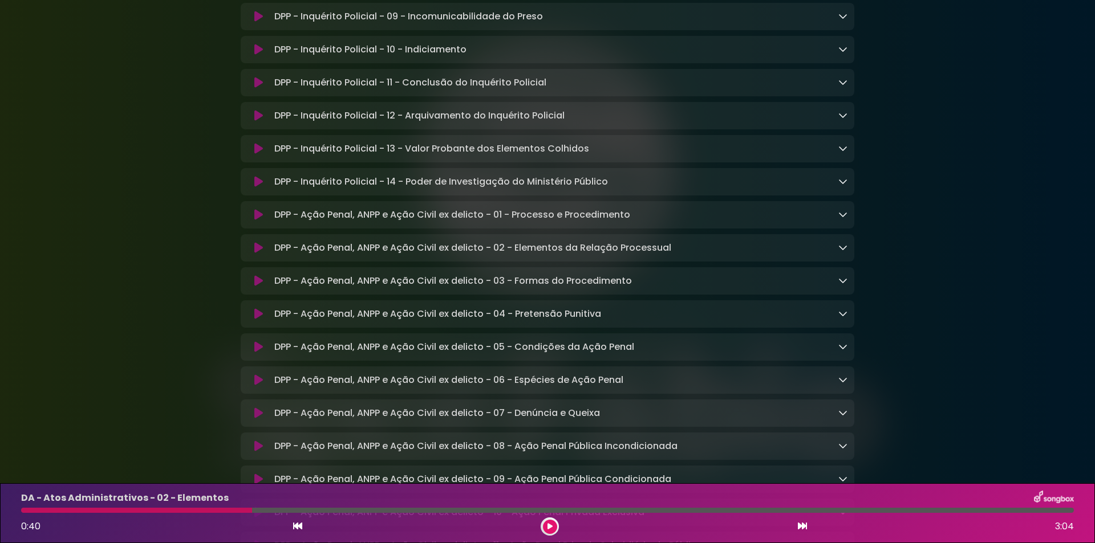
scroll to position [4334, 0]
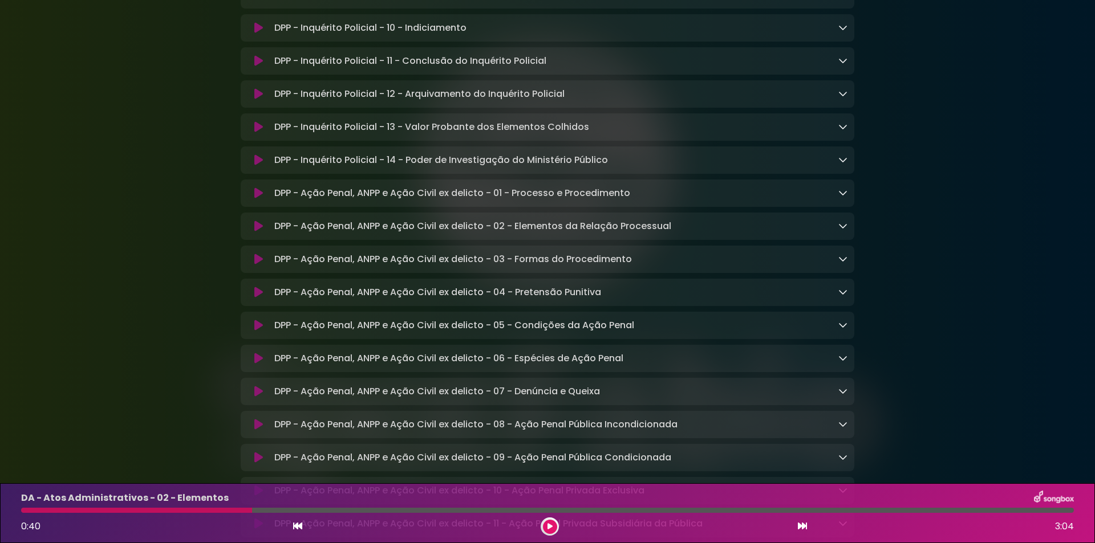
click at [375, 200] on p "DPP - Ação Penal, ANPP e Ação Civil ex delicto - 01 - Processo e Procedimento L…" at bounding box center [452, 193] width 356 height 14
click at [261, 199] on icon at bounding box center [258, 193] width 9 height 11
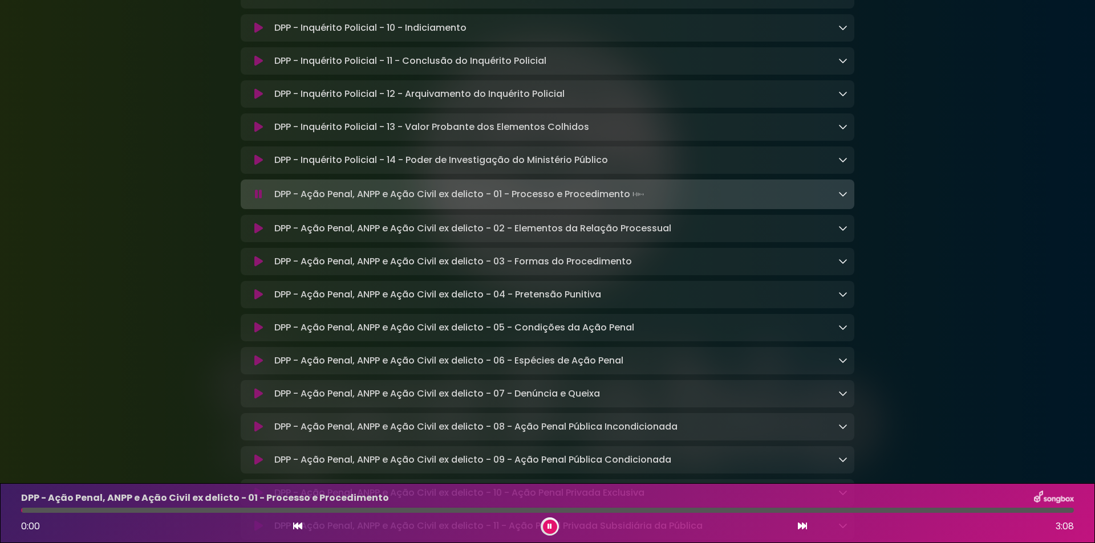
click at [261, 200] on icon at bounding box center [258, 194] width 7 height 11
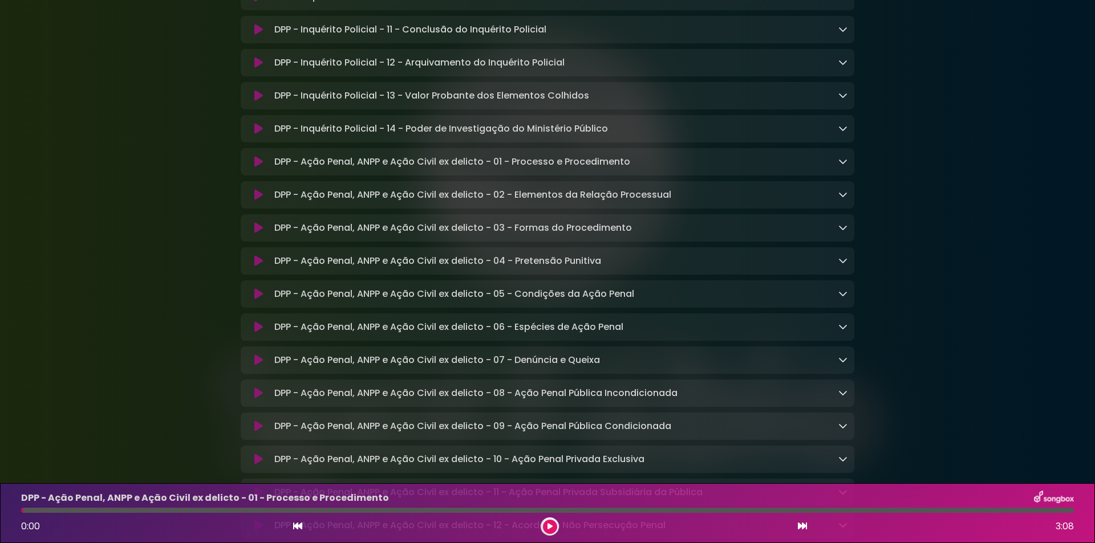
scroll to position [4410, 0]
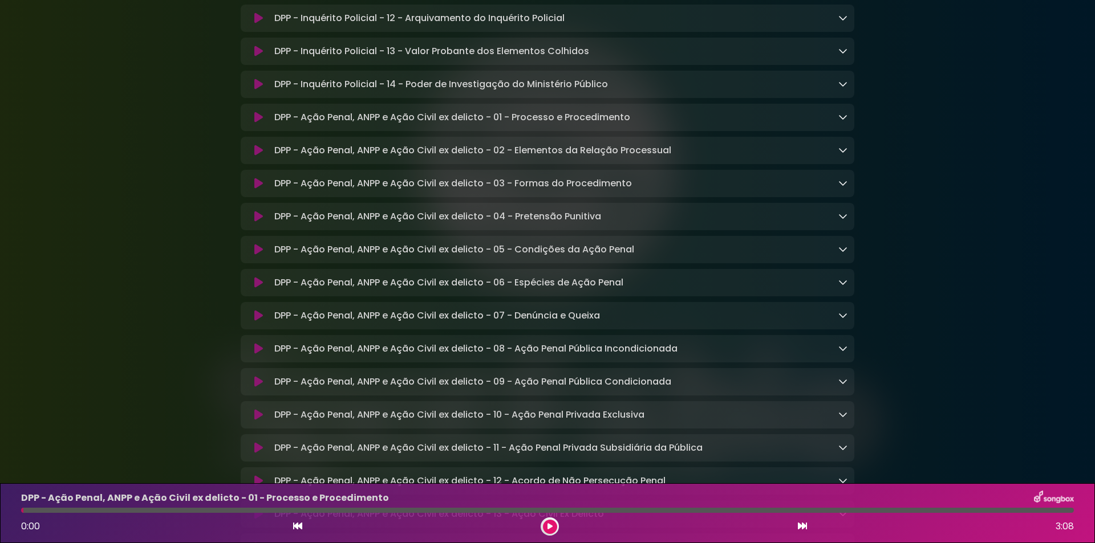
click at [261, 355] on icon at bounding box center [258, 348] width 9 height 11
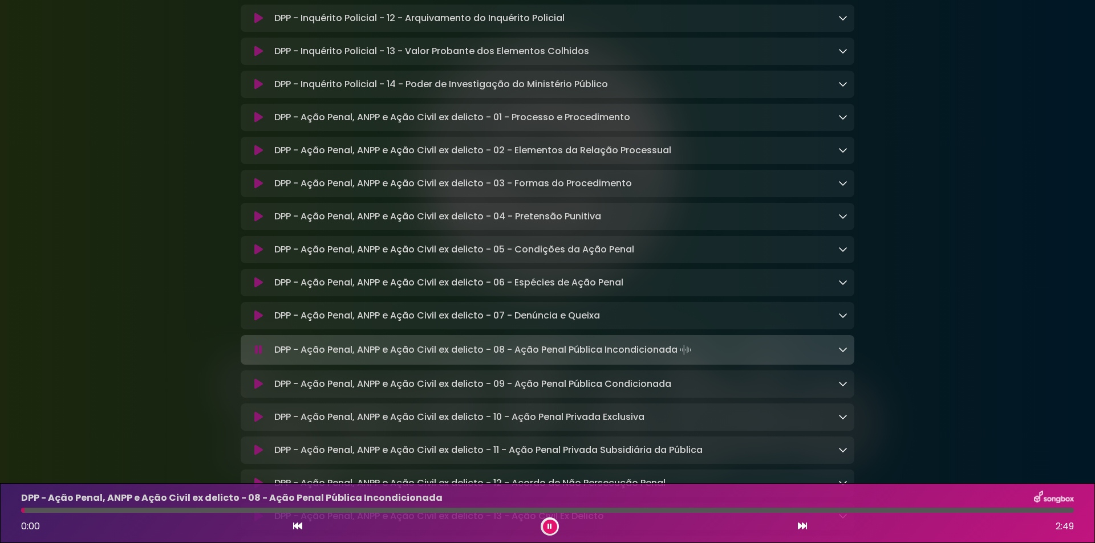
click at [255, 356] on icon at bounding box center [258, 349] width 7 height 11
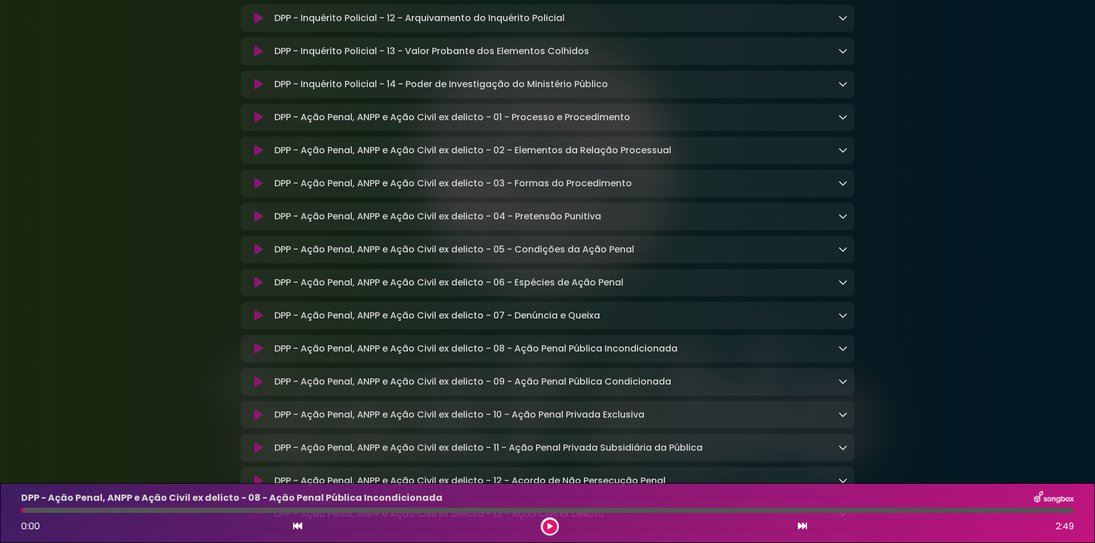
click at [257, 355] on icon at bounding box center [258, 348] width 9 height 11
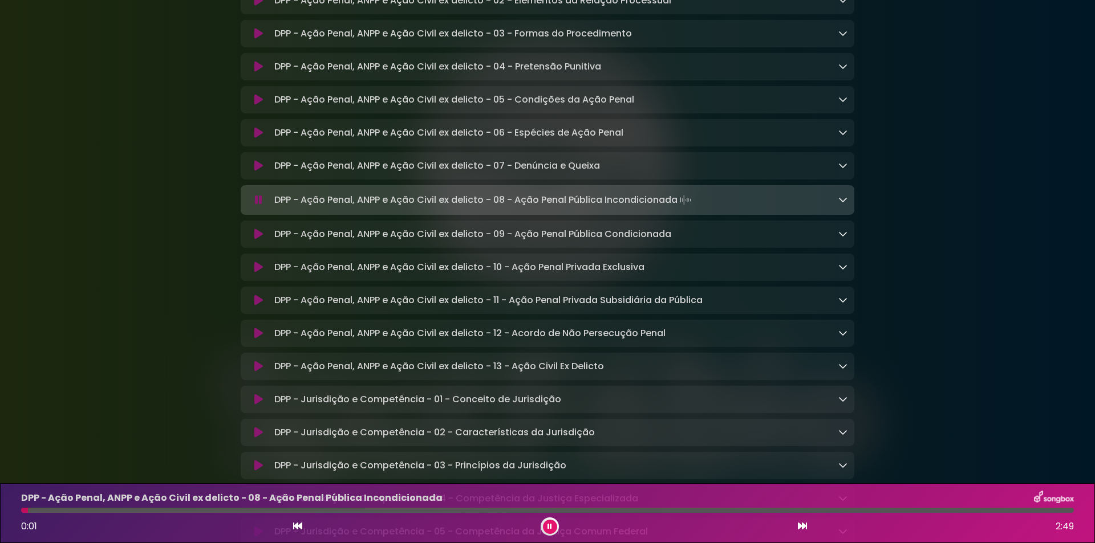
scroll to position [4562, 0]
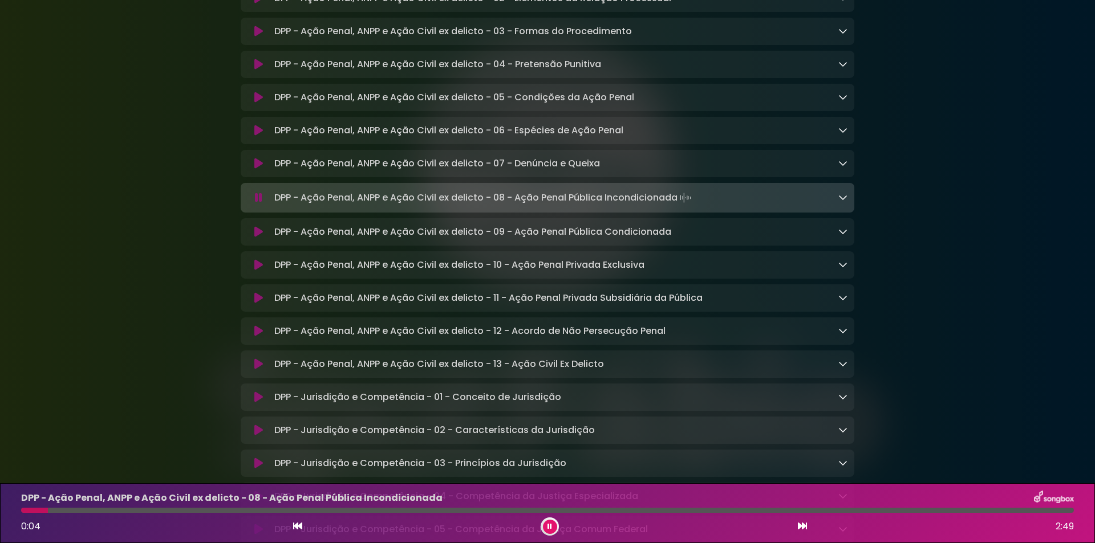
click at [257, 204] on icon at bounding box center [258, 197] width 7 height 11
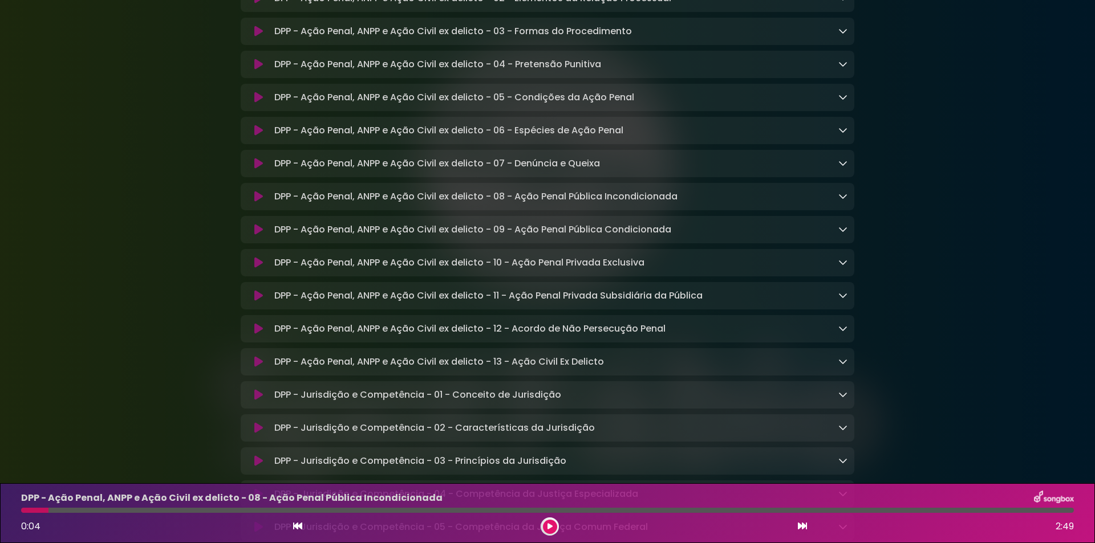
drag, startPoint x: 44, startPoint y: 509, endPoint x: 1, endPoint y: 509, distance: 43.3
click at [1, 509] on div "DPP - Ação Penal, ANPP e Ação Civil ex delicto - 08 - Ação Penal Pública Incond…" at bounding box center [547, 514] width 1095 height 60
click at [262, 171] on div "DPP - Ação Penal, ANPP e Ação Civil ex delicto - 07 - Denúncia e Queixa Loading…" at bounding box center [547, 164] width 600 height 14
click at [259, 169] on icon at bounding box center [258, 163] width 9 height 11
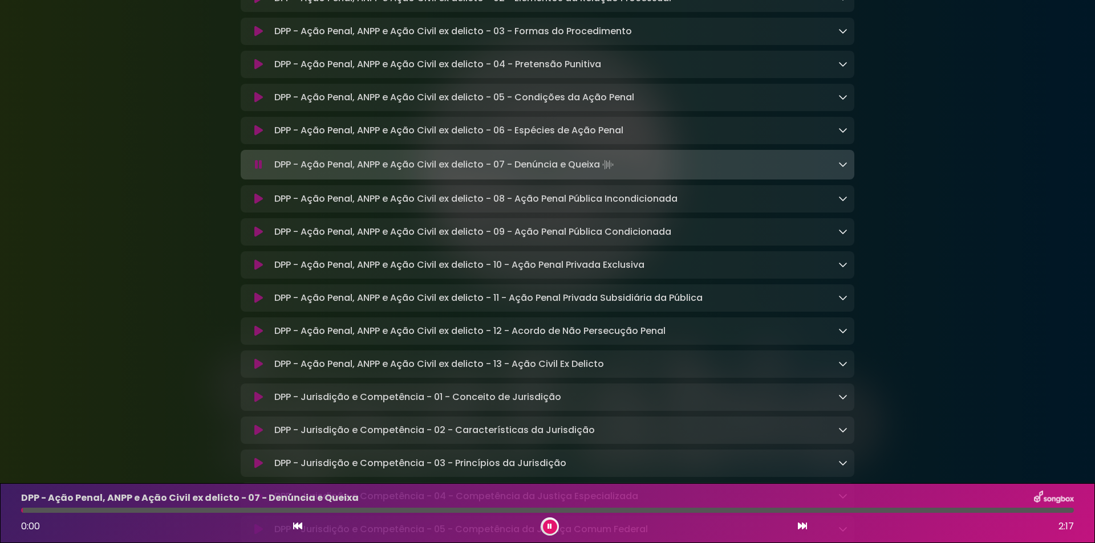
click at [257, 171] on icon at bounding box center [258, 164] width 7 height 11
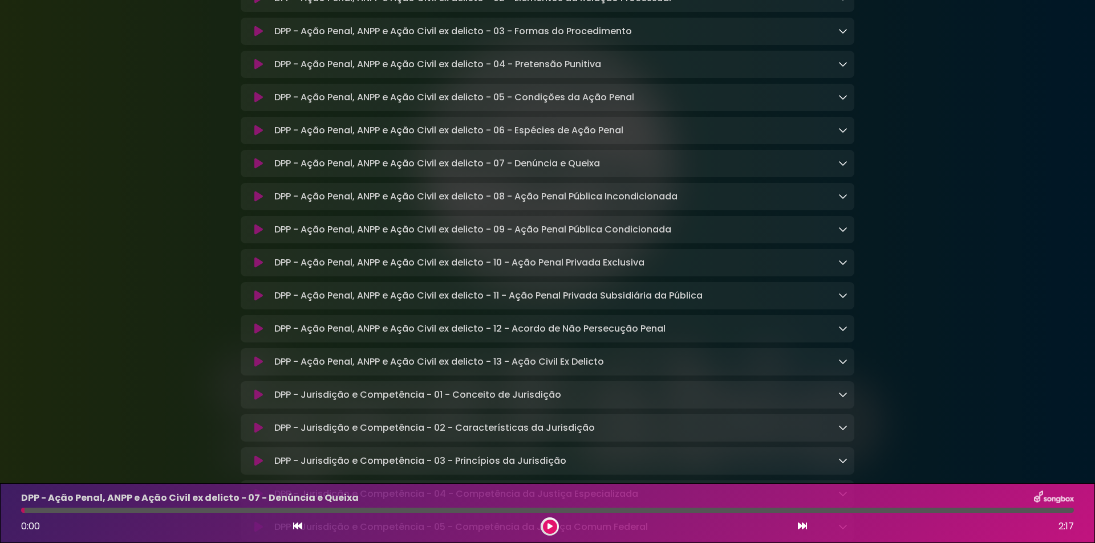
click at [261, 202] on icon at bounding box center [258, 196] width 9 height 11
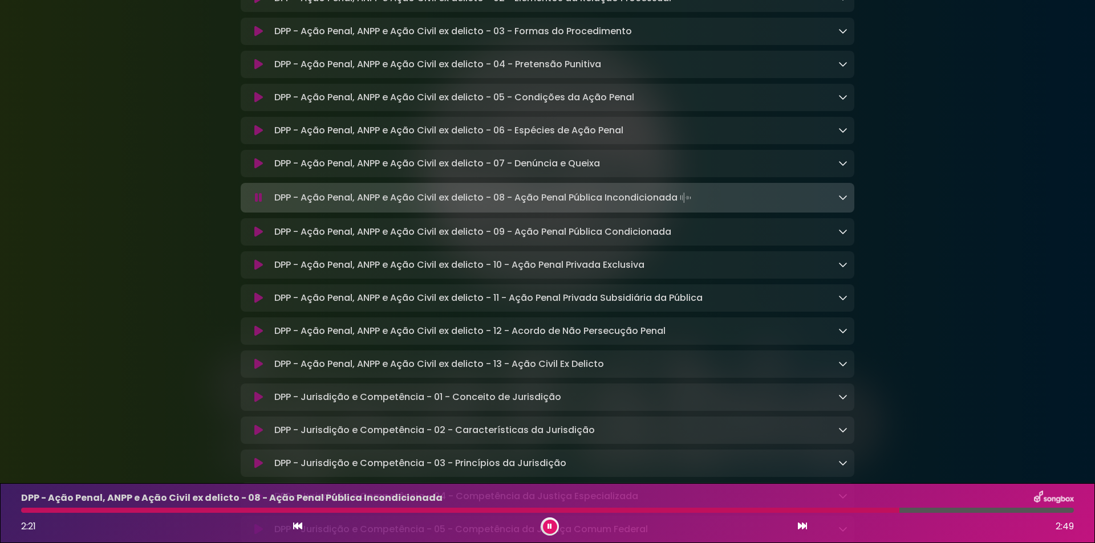
click at [554, 527] on button at bounding box center [550, 527] width 14 height 14
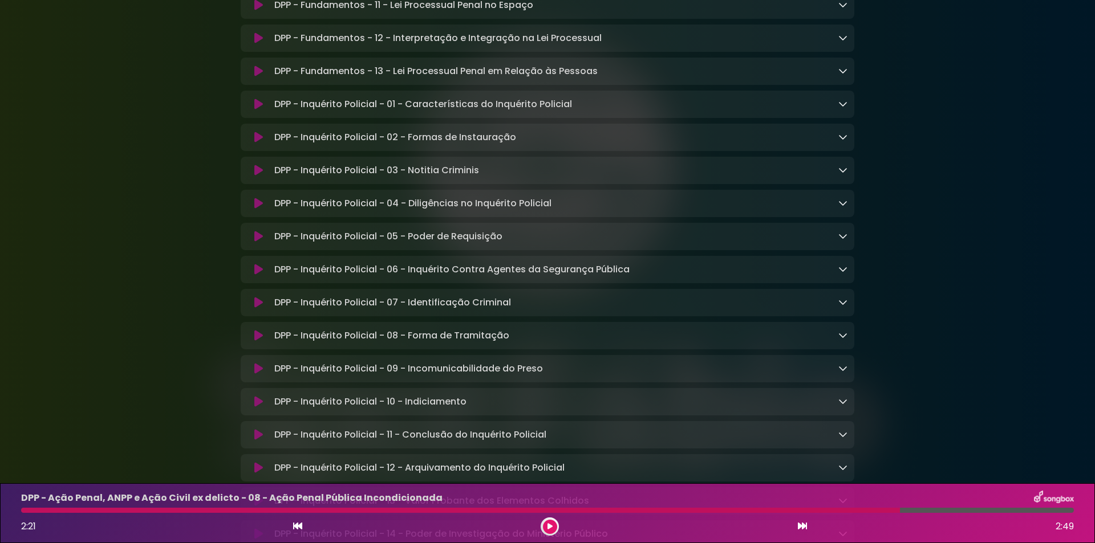
scroll to position [3878, 0]
